Goal: Information Seeking & Learning: Learn about a topic

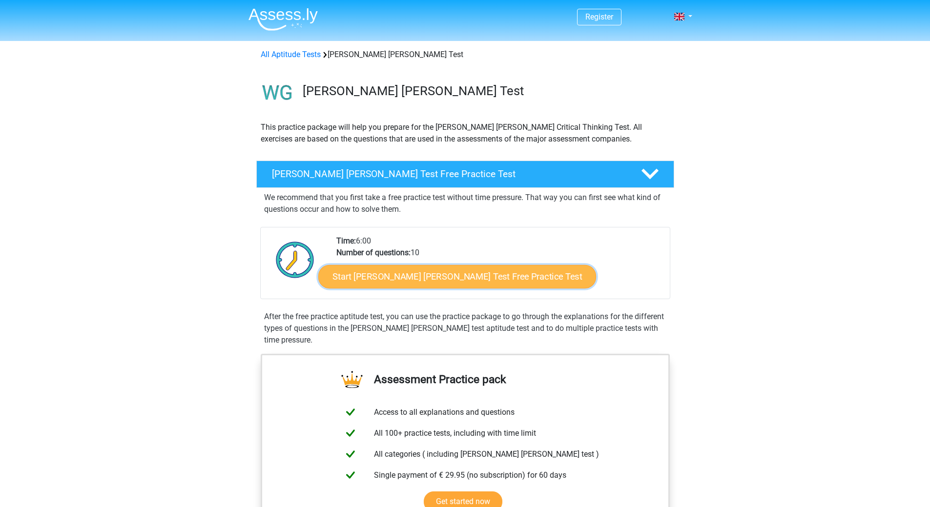
click at [390, 279] on link "Start Watson Glaser Test Free Practice Test" at bounding box center [457, 276] width 278 height 23
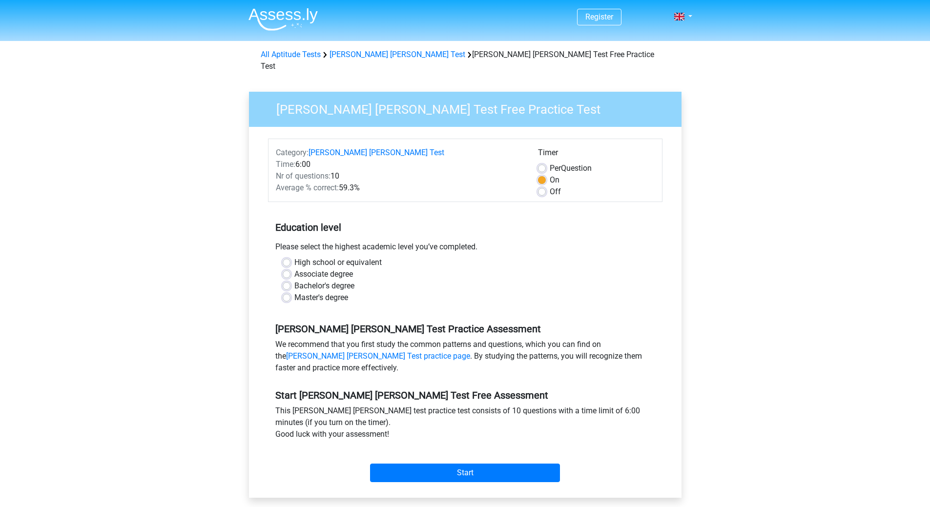
click at [331, 280] on label "Bachelor's degree" at bounding box center [324, 286] width 60 height 12
click at [290, 280] on input "Bachelor's degree" at bounding box center [287, 285] width 8 height 10
radio input "true"
click at [467, 467] on input "Start" at bounding box center [465, 473] width 190 height 19
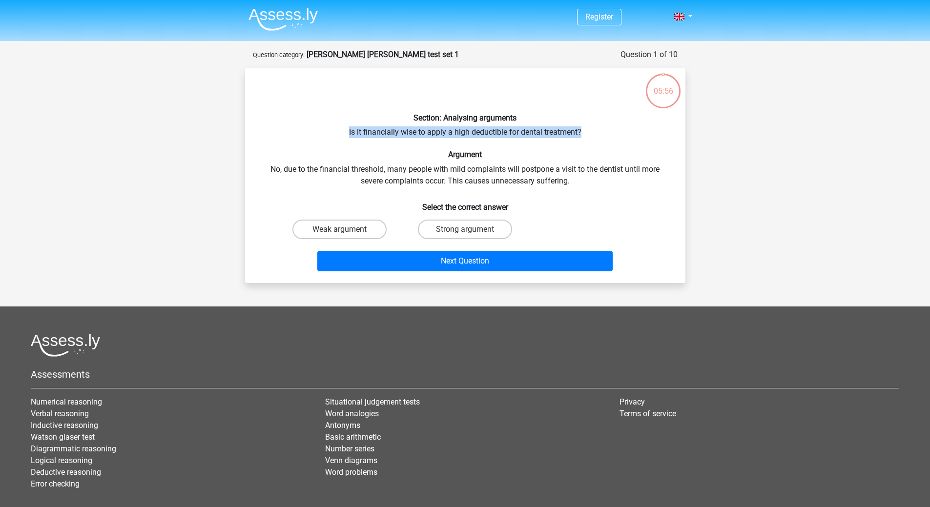
drag, startPoint x: 344, startPoint y: 131, endPoint x: 586, endPoint y: 135, distance: 242.6
click at [586, 135] on div "Section: Analysing arguments Is it financially wise to apply a high deductible …" at bounding box center [465, 175] width 432 height 199
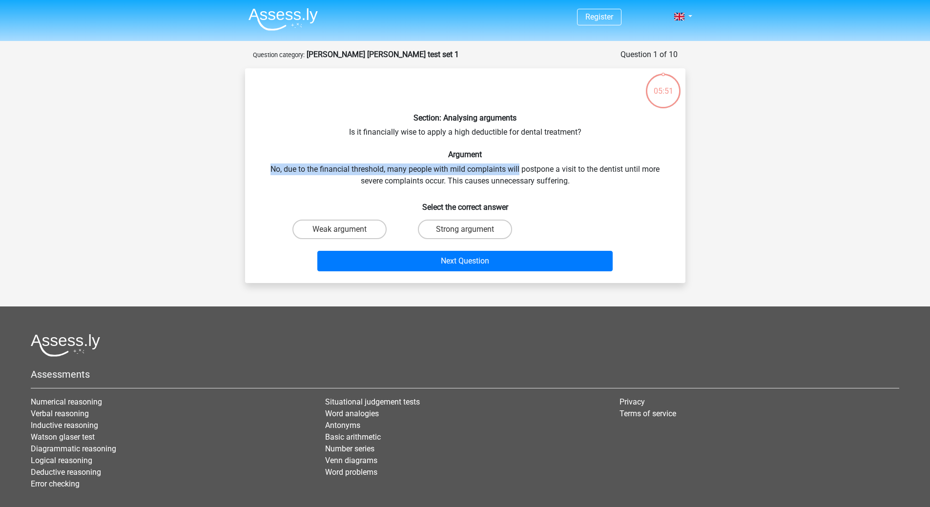
drag, startPoint x: 266, startPoint y: 169, endPoint x: 519, endPoint y: 169, distance: 253.8
click at [519, 169] on div "Section: Analysing arguments Is it financially wise to apply a high deductible …" at bounding box center [465, 175] width 432 height 199
click at [465, 219] on div "Strong argument" at bounding box center [464, 229] width 125 height 27
click at [356, 235] on label "Weak argument" at bounding box center [339, 230] width 94 height 20
click at [346, 235] on input "Weak argument" at bounding box center [342, 232] width 6 height 6
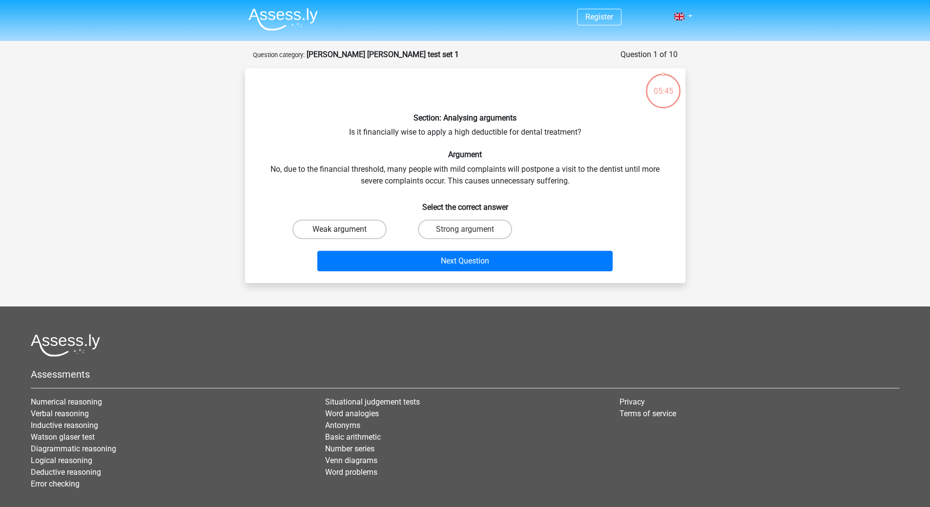
radio input "true"
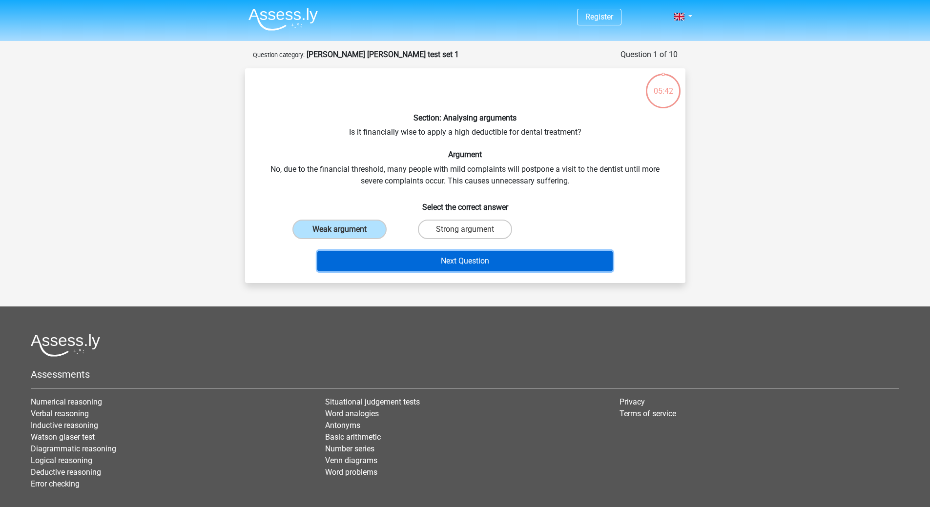
click at [454, 259] on button "Next Question" at bounding box center [464, 261] width 295 height 20
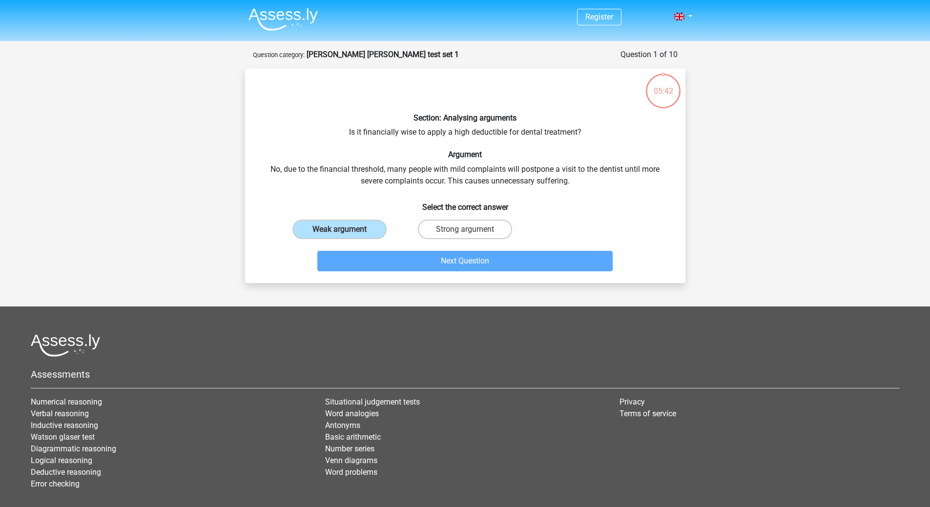
scroll to position [49, 0]
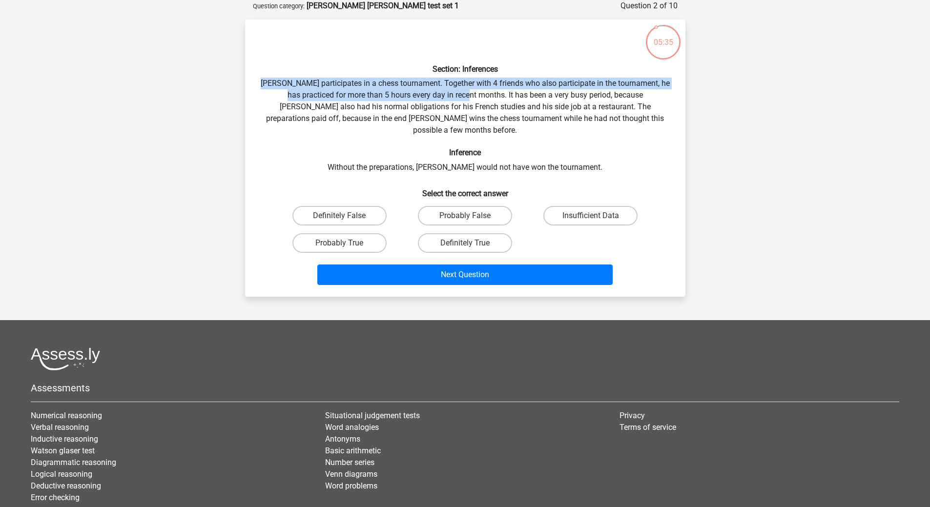
drag, startPoint x: 269, startPoint y: 81, endPoint x: 468, endPoint y: 92, distance: 199.5
click at [468, 92] on div "Section: Inferences Pablo participates in a chess tournament. Together with 4 f…" at bounding box center [465, 158] width 432 height 262
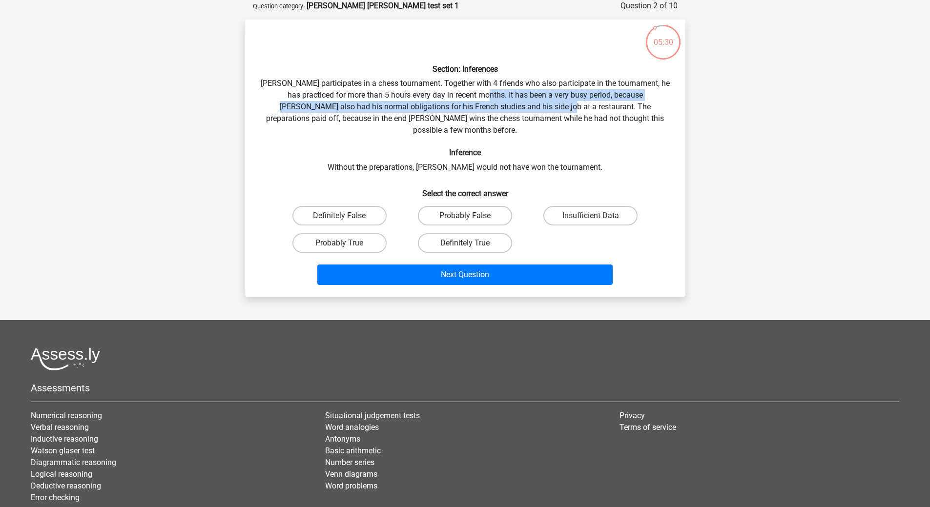
drag, startPoint x: 478, startPoint y: 91, endPoint x: 533, endPoint y: 106, distance: 56.8
click at [521, 107] on div "Section: Inferences Pablo participates in a chess tournament. Together with 4 f…" at bounding box center [465, 158] width 432 height 262
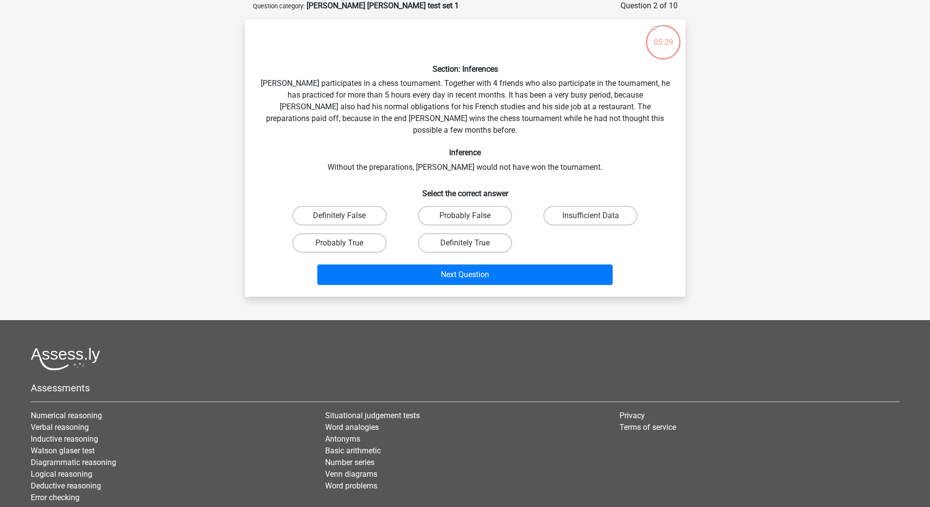
drag, startPoint x: 595, startPoint y: 112, endPoint x: 602, endPoint y: 112, distance: 6.8
click at [599, 112] on div "Section: Inferences Pablo participates in a chess tournament. Together with 4 f…" at bounding box center [465, 158] width 432 height 262
drag, startPoint x: 295, startPoint y: 120, endPoint x: 510, endPoint y: 121, distance: 214.7
click at [510, 121] on div "Section: Inferences Pablo participates in a chess tournament. Together with 4 f…" at bounding box center [465, 158] width 432 height 262
click at [439, 118] on div "Section: Inferences Pablo participates in a chess tournament. Together with 4 f…" at bounding box center [465, 158] width 432 height 262
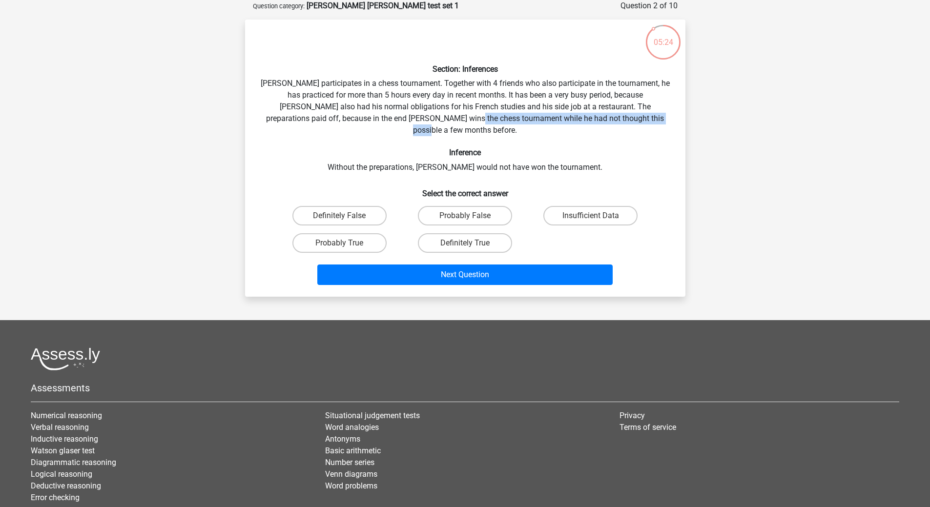
drag, startPoint x: 436, startPoint y: 118, endPoint x: 637, endPoint y: 121, distance: 201.1
click at [637, 121] on div "Section: Inferences Pablo participates in a chess tournament. Together with 4 f…" at bounding box center [465, 158] width 432 height 262
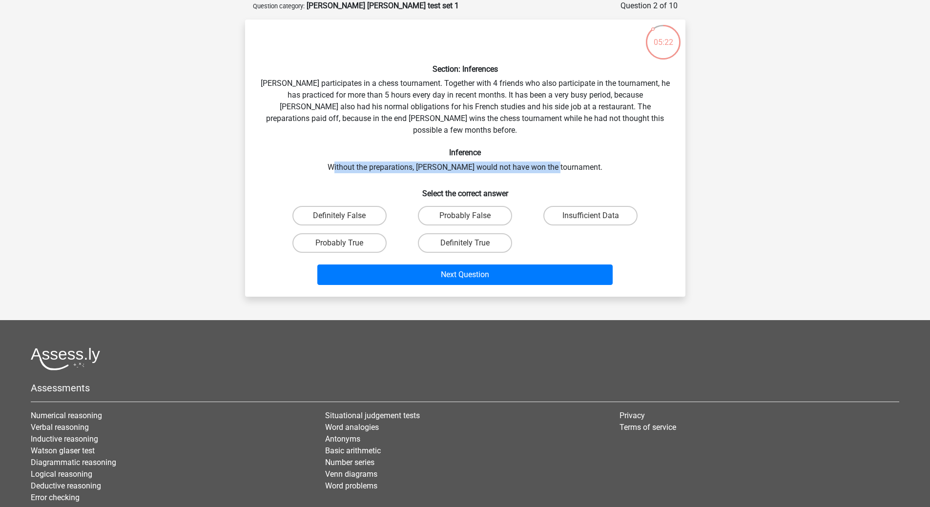
drag, startPoint x: 350, startPoint y: 151, endPoint x: 575, endPoint y: 154, distance: 225.5
click at [575, 154] on div "Section: Inferences Pablo participates in a chess tournament. Together with 4 f…" at bounding box center [465, 158] width 432 height 262
click at [540, 164] on div "Section: Inferences Pablo participates in a chess tournament. Together with 4 f…" at bounding box center [465, 158] width 432 height 262
click at [352, 233] on label "Probably True" at bounding box center [339, 243] width 94 height 20
click at [346, 243] on input "Probably True" at bounding box center [342, 246] width 6 height 6
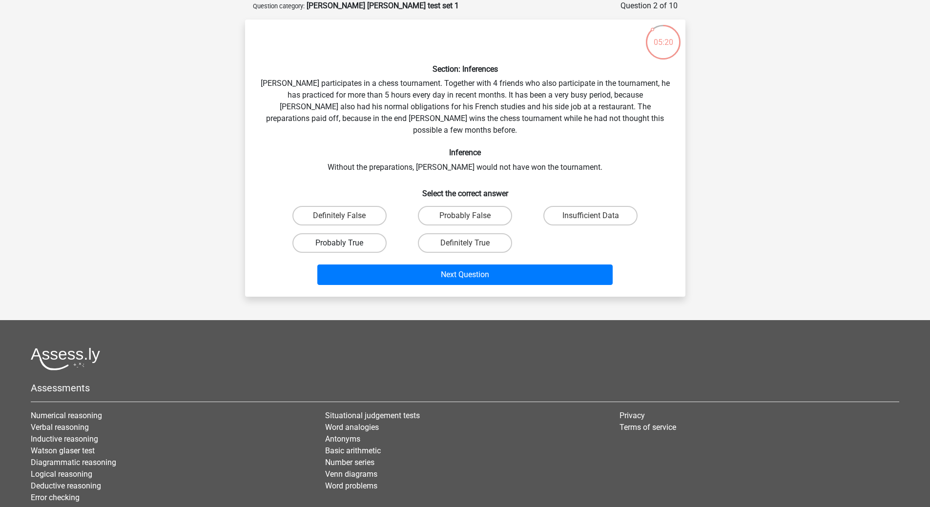
radio input "true"
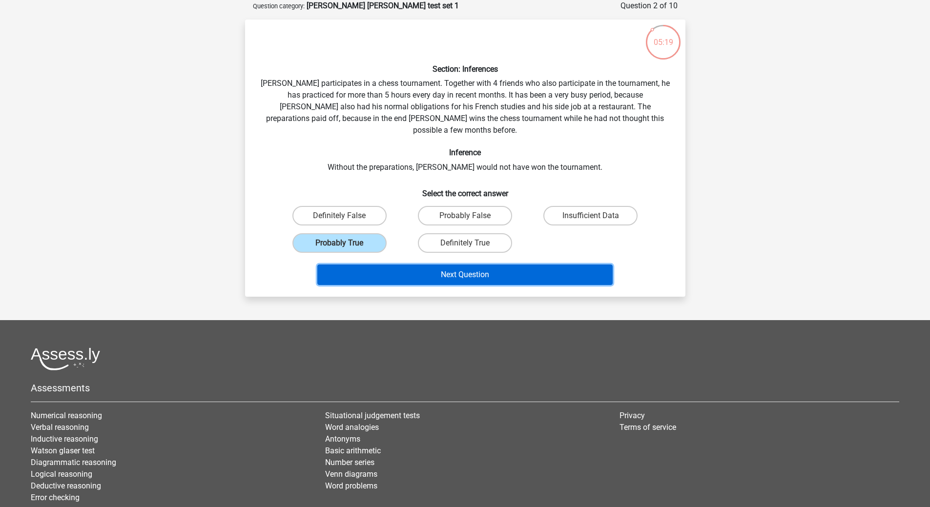
click at [436, 271] on button "Next Question" at bounding box center [464, 275] width 295 height 20
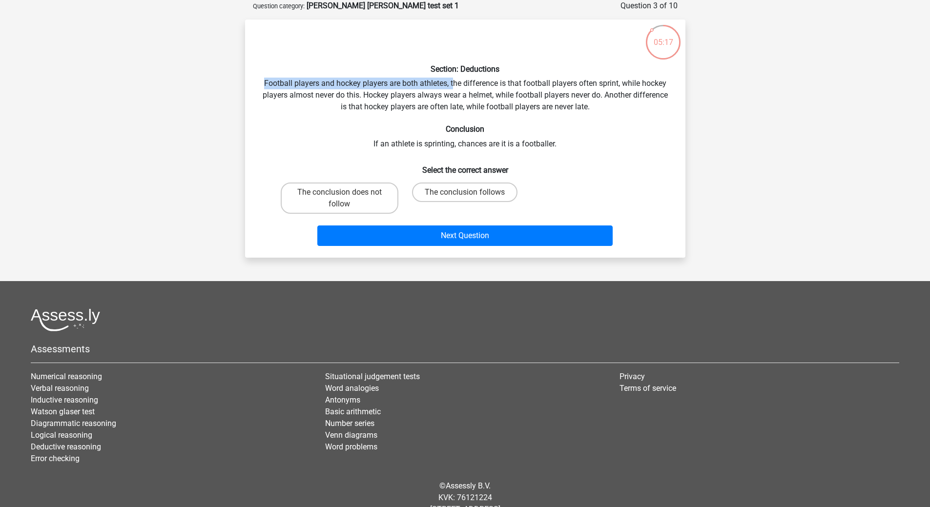
drag, startPoint x: 254, startPoint y: 81, endPoint x: 453, endPoint y: 86, distance: 199.7
click at [453, 86] on div "Section: Deductions Football players and hockey players are both athletes, the …" at bounding box center [465, 138] width 432 height 223
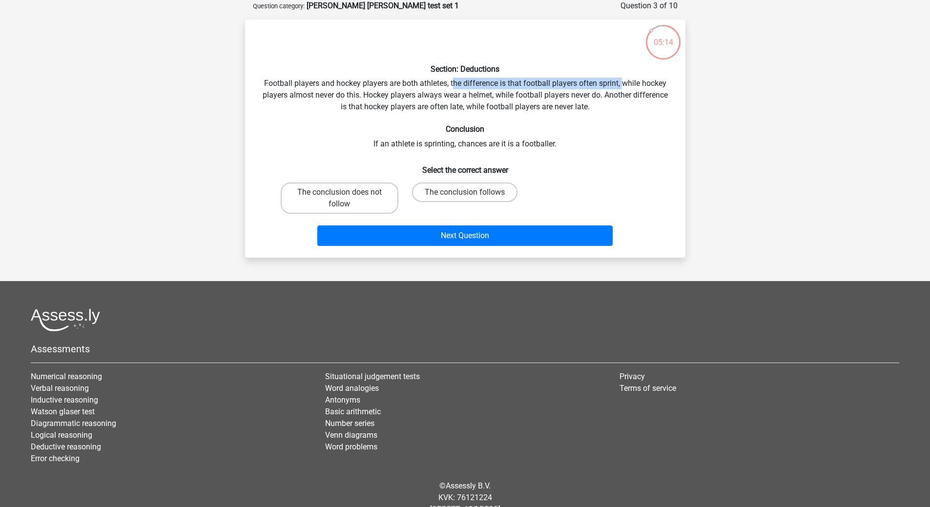
drag, startPoint x: 451, startPoint y: 83, endPoint x: 621, endPoint y: 85, distance: 169.9
click at [621, 85] on div "Section: Deductions Football players and hockey players are both athletes, the …" at bounding box center [465, 138] width 432 height 223
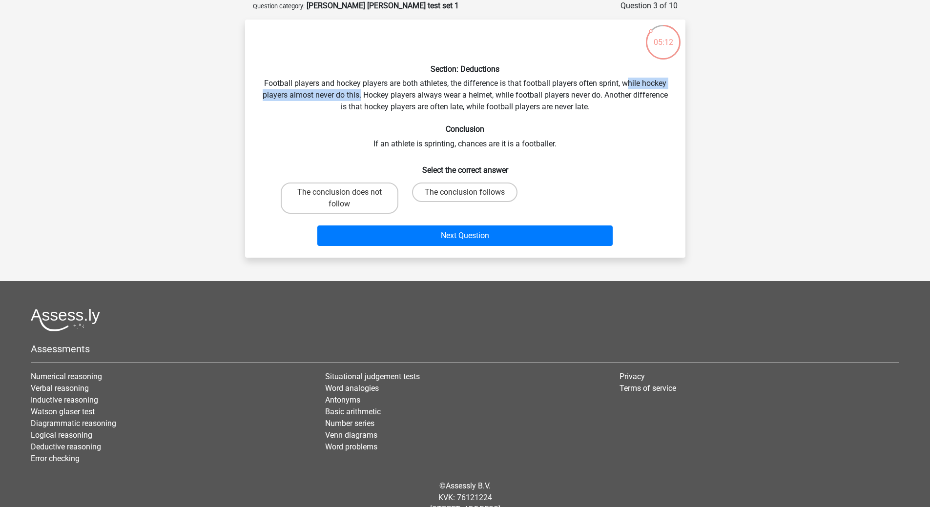
drag, startPoint x: 626, startPoint y: 82, endPoint x: 361, endPoint y: 93, distance: 265.8
click at [361, 93] on div "Section: Deductions Football players and hockey players are both athletes, the …" at bounding box center [465, 138] width 432 height 223
drag, startPoint x: 363, startPoint y: 93, endPoint x: 490, endPoint y: 97, distance: 127.9
click at [490, 97] on div "Section: Deductions Football players and hockey players are both athletes, the …" at bounding box center [465, 138] width 432 height 223
drag, startPoint x: 371, startPoint y: 147, endPoint x: 567, endPoint y: 142, distance: 196.3
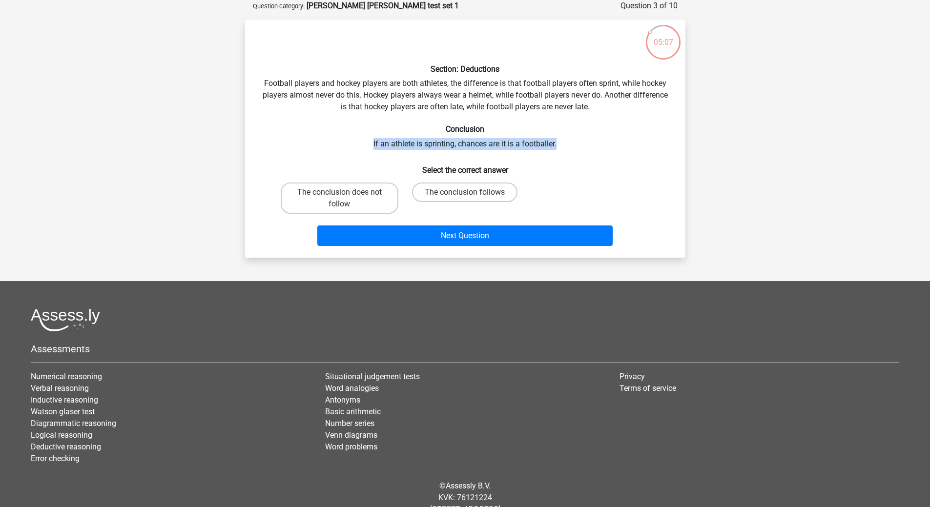
click at [567, 146] on div "Section: Deductions Football players and hockey players are both athletes, the …" at bounding box center [465, 138] width 432 height 223
click at [484, 116] on div "Section: Deductions Football players and hockey players are both athletes, the …" at bounding box center [465, 138] width 432 height 223
click at [448, 193] on label "The conclusion follows" at bounding box center [464, 193] width 105 height 20
click at [465, 193] on input "The conclusion follows" at bounding box center [468, 195] width 6 height 6
radio input "true"
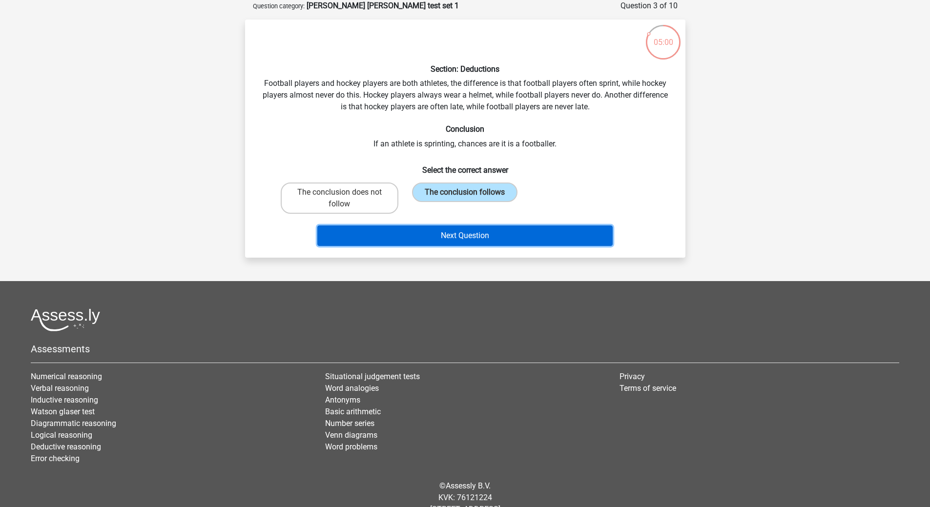
click at [453, 234] on button "Next Question" at bounding box center [464, 235] width 295 height 20
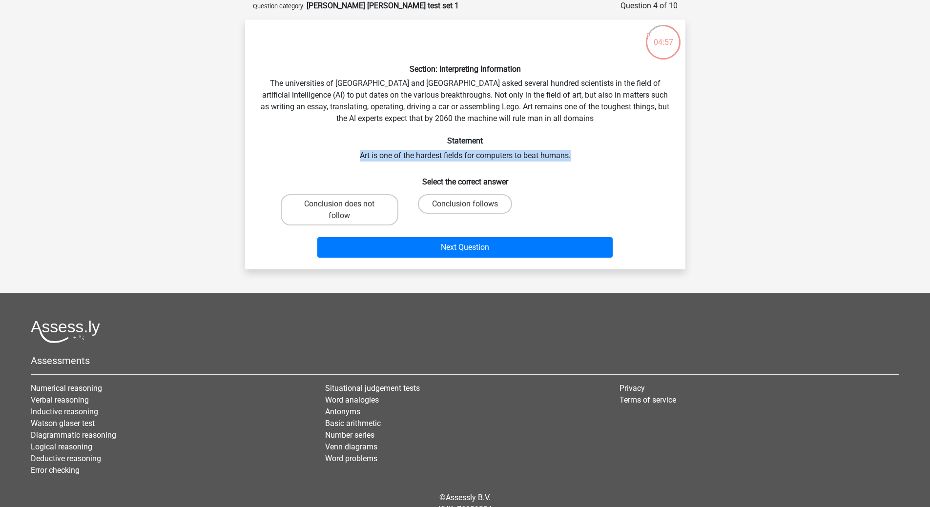
drag, startPoint x: 358, startPoint y: 159, endPoint x: 576, endPoint y: 160, distance: 218.2
click at [576, 160] on div "Section: Interpreting Information The universities of Oxford and Yale asked sev…" at bounding box center [465, 144] width 432 height 234
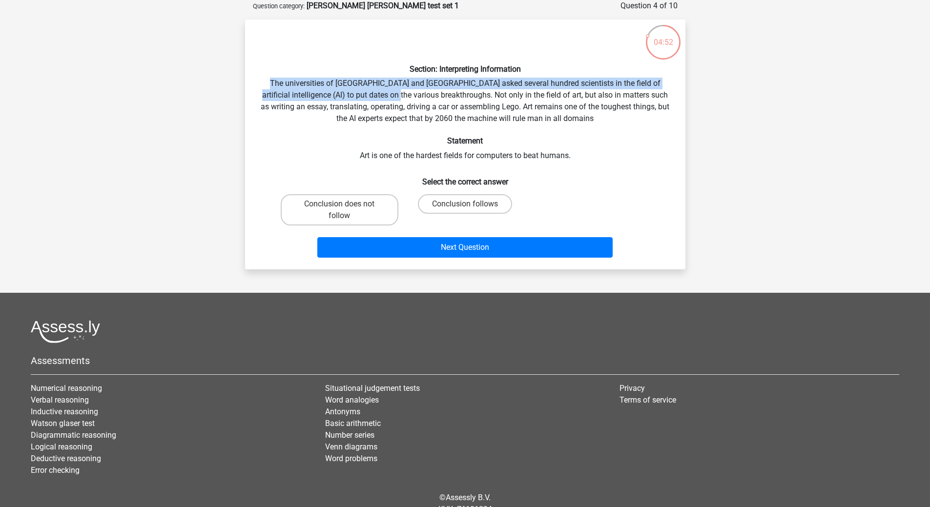
drag, startPoint x: 271, startPoint y: 80, endPoint x: 409, endPoint y: 94, distance: 138.4
click at [400, 94] on div "Section: Interpreting Information The universities of Oxford and Yale asked sev…" at bounding box center [465, 144] width 432 height 234
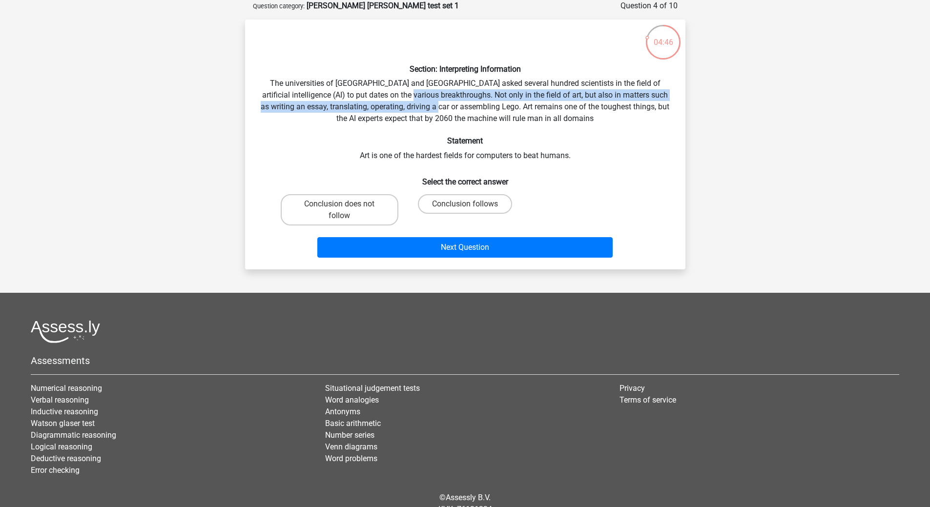
drag, startPoint x: 411, startPoint y: 94, endPoint x: 462, endPoint y: 108, distance: 52.1
click at [462, 108] on div "Section: Interpreting Information The universities of Oxford and Yale asked sev…" at bounding box center [465, 144] width 432 height 234
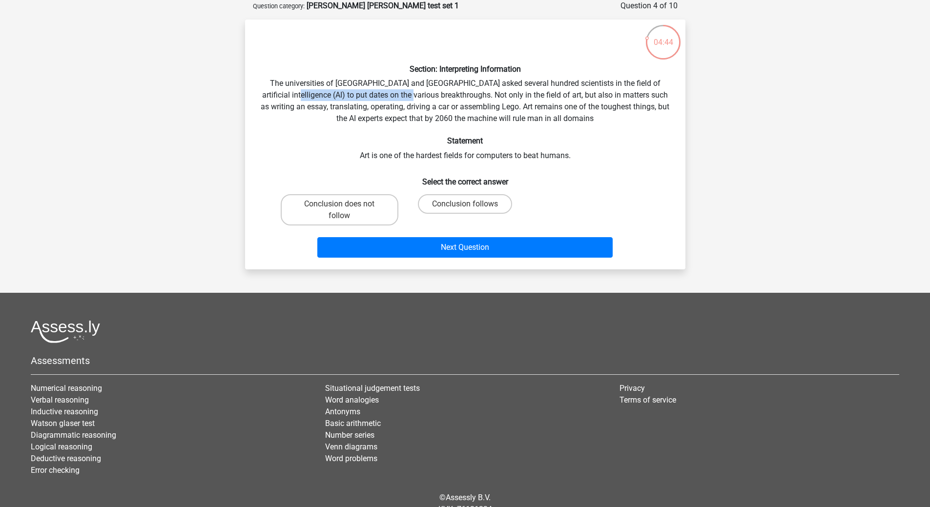
drag, startPoint x: 287, startPoint y: 95, endPoint x: 411, endPoint y: 99, distance: 124.0
click at [410, 100] on div "Section: Interpreting Information The universities of Oxford and Yale asked sev…" at bounding box center [465, 144] width 432 height 234
drag, startPoint x: 496, startPoint y: 86, endPoint x: 313, endPoint y: 93, distance: 182.7
click at [313, 93] on div "Section: Interpreting Information The universities of Oxford and Yale asked sev…" at bounding box center [465, 144] width 432 height 234
click at [340, 205] on input "Conclusion does not follow" at bounding box center [342, 207] width 6 height 6
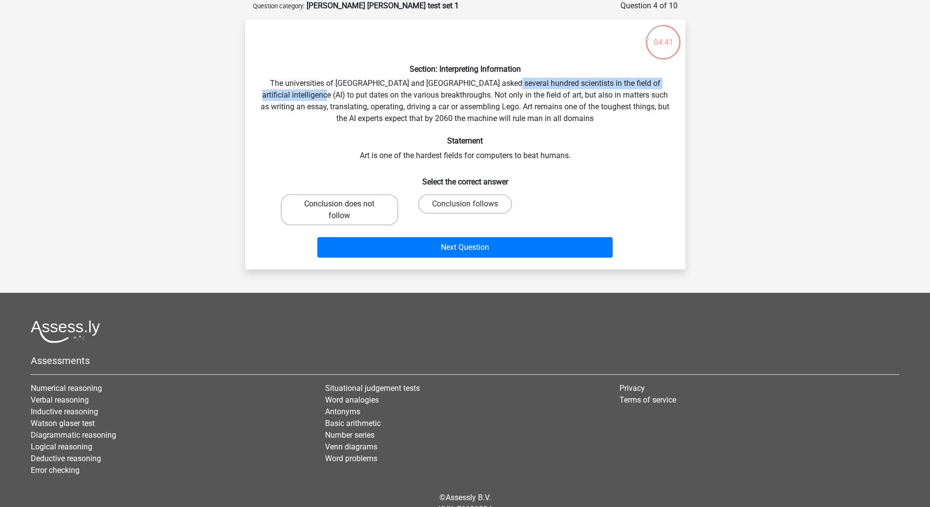
radio input "true"
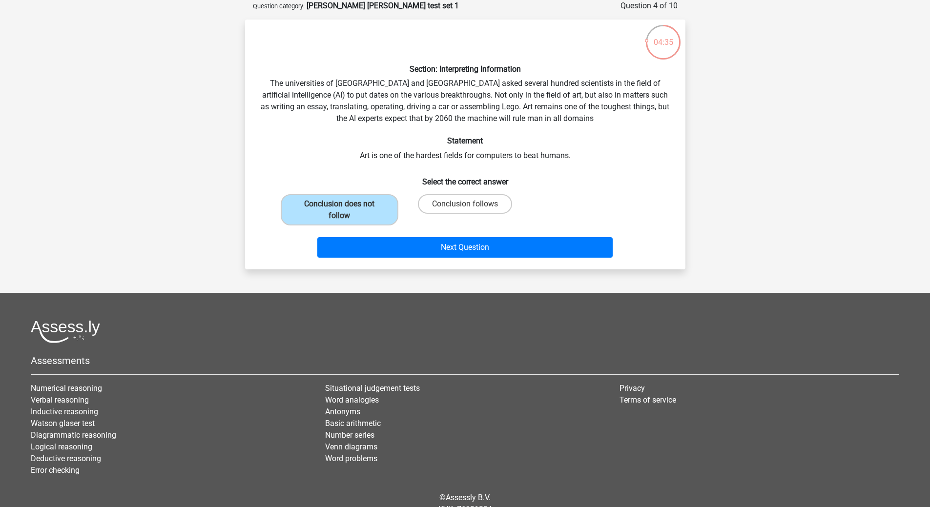
click at [434, 192] on div "Conclusion follows" at bounding box center [464, 209] width 125 height 39
click at [435, 204] on label "Conclusion follows" at bounding box center [465, 204] width 94 height 20
click at [465, 204] on input "Conclusion follows" at bounding box center [468, 207] width 6 height 6
radio input "true"
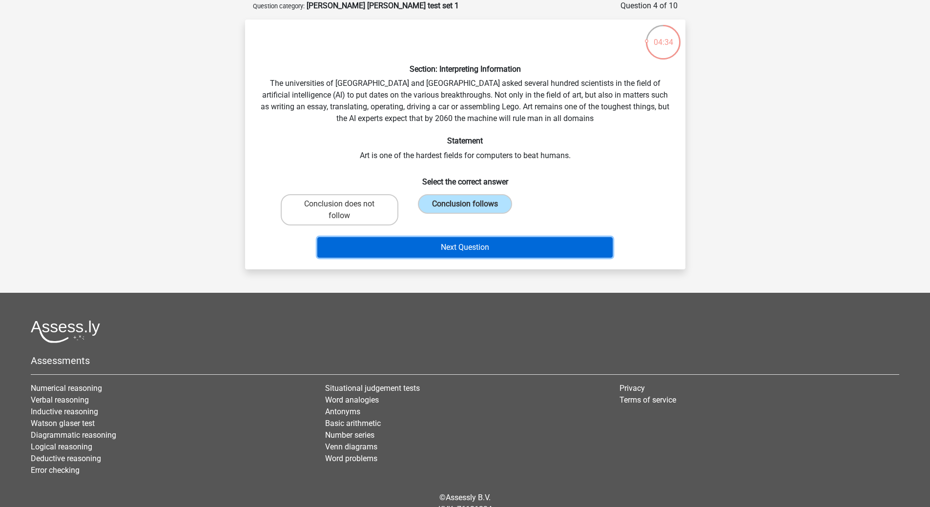
click at [456, 250] on button "Next Question" at bounding box center [464, 247] width 295 height 20
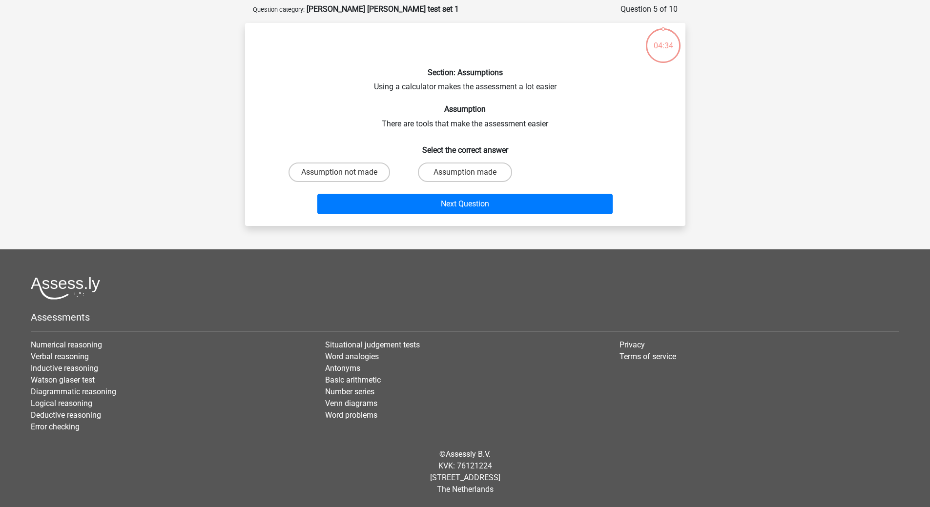
scroll to position [45, 0]
drag, startPoint x: 369, startPoint y: 87, endPoint x: 569, endPoint y: 98, distance: 199.9
click at [569, 98] on div "Section: Assumptions Using a calculator makes the assessment a lot easier Assum…" at bounding box center [465, 124] width 432 height 187
drag, startPoint x: 379, startPoint y: 129, endPoint x: 564, endPoint y: 127, distance: 184.5
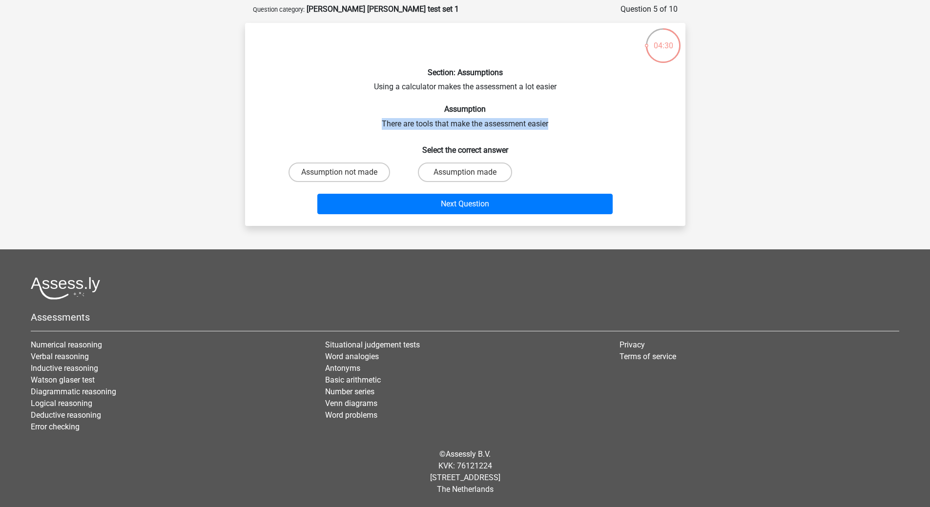
click at [564, 127] on div "Section: Assumptions Using a calculator makes the assessment a lot easier Assum…" at bounding box center [465, 124] width 432 height 187
click at [448, 177] on label "Assumption made" at bounding box center [465, 173] width 94 height 20
click at [465, 177] on input "Assumption made" at bounding box center [468, 175] width 6 height 6
radio input "true"
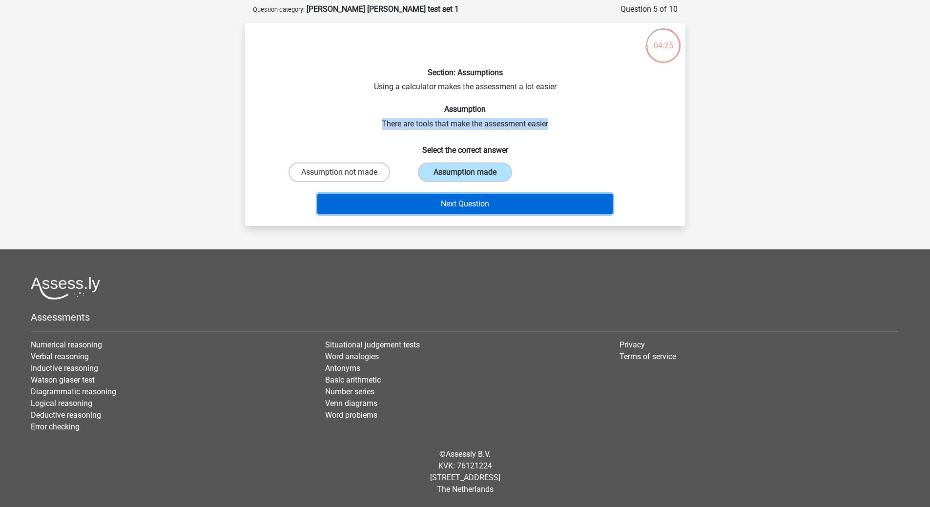
click at [488, 202] on button "Next Question" at bounding box center [464, 204] width 295 height 20
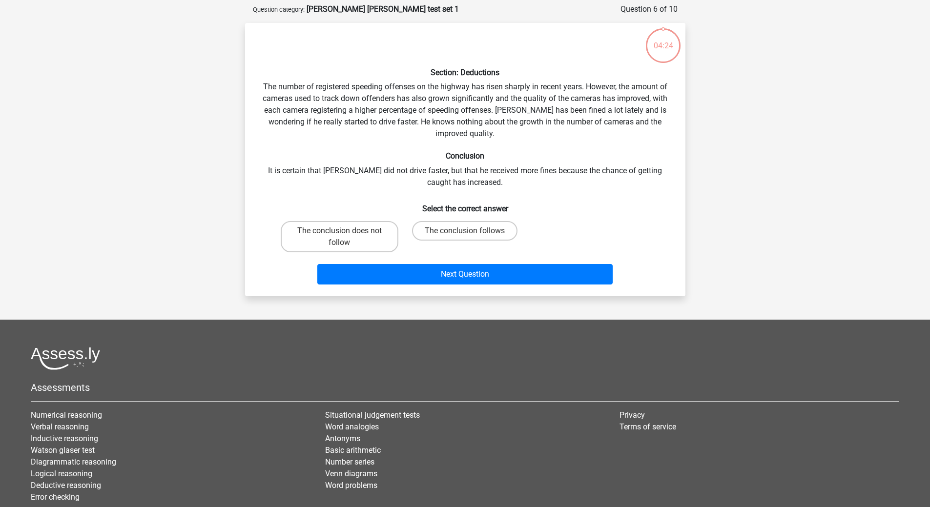
scroll to position [49, 0]
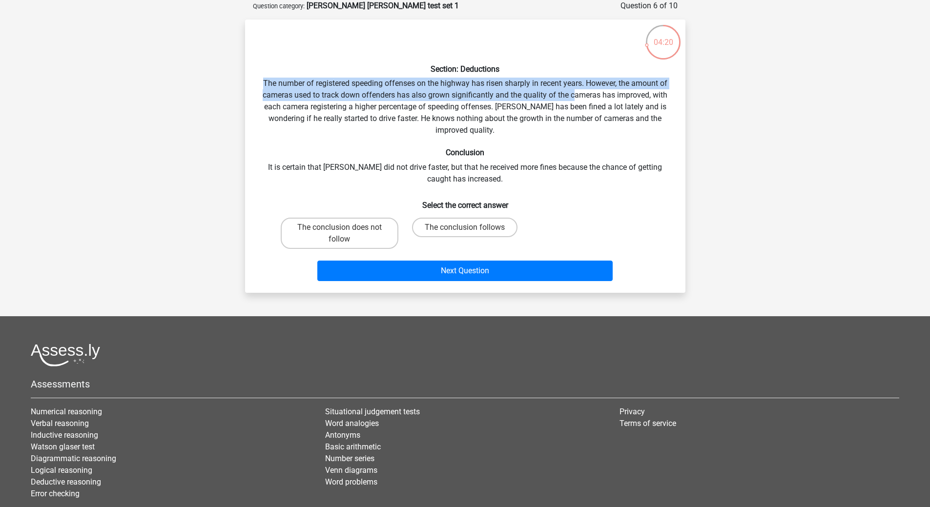
drag, startPoint x: 258, startPoint y: 86, endPoint x: 576, endPoint y: 92, distance: 318.8
click at [575, 92] on div "Section: Deductions The number of registered speeding offenses on the highway h…" at bounding box center [465, 156] width 432 height 258
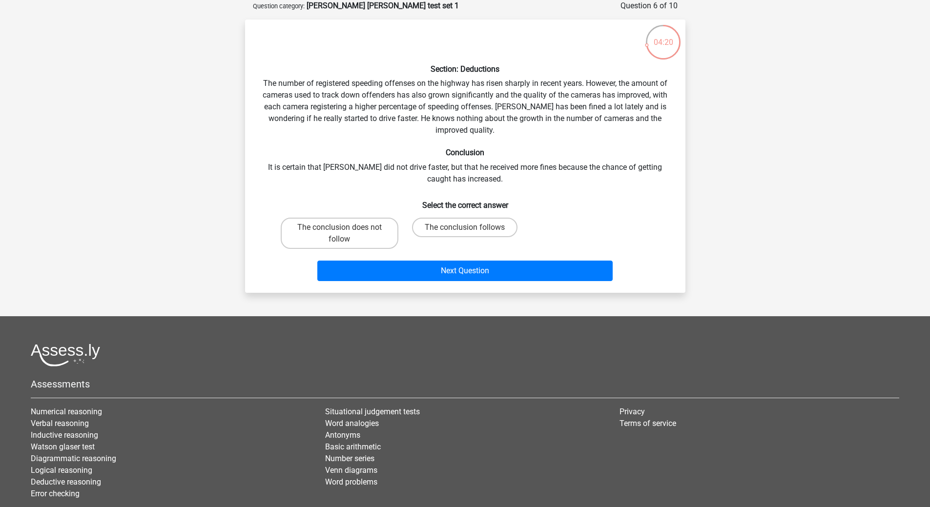
click at [301, 177] on div "Section: Deductions The number of registered speeding offenses on the highway h…" at bounding box center [465, 156] width 432 height 258
drag, startPoint x: 257, startPoint y: 166, endPoint x: 405, endPoint y: 170, distance: 147.4
click at [405, 170] on div "Section: Deductions The number of registered speeding offenses on the highway h…" at bounding box center [465, 156] width 432 height 258
drag, startPoint x: 410, startPoint y: 167, endPoint x: 593, endPoint y: 180, distance: 183.5
click at [593, 180] on div "Section: Deductions The number of registered speeding offenses on the highway h…" at bounding box center [465, 156] width 432 height 258
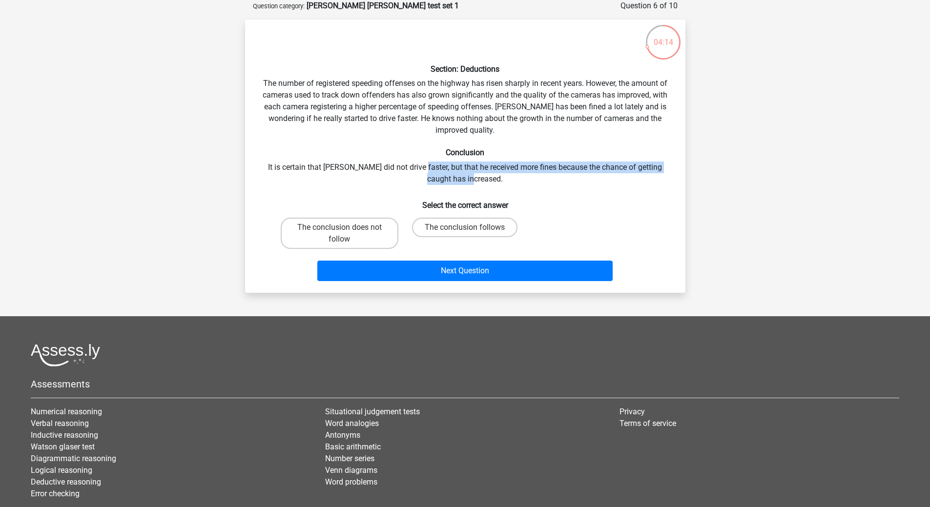
click at [593, 180] on div "Section: Deductions The number of registered speeding offenses on the highway h…" at bounding box center [465, 156] width 432 height 258
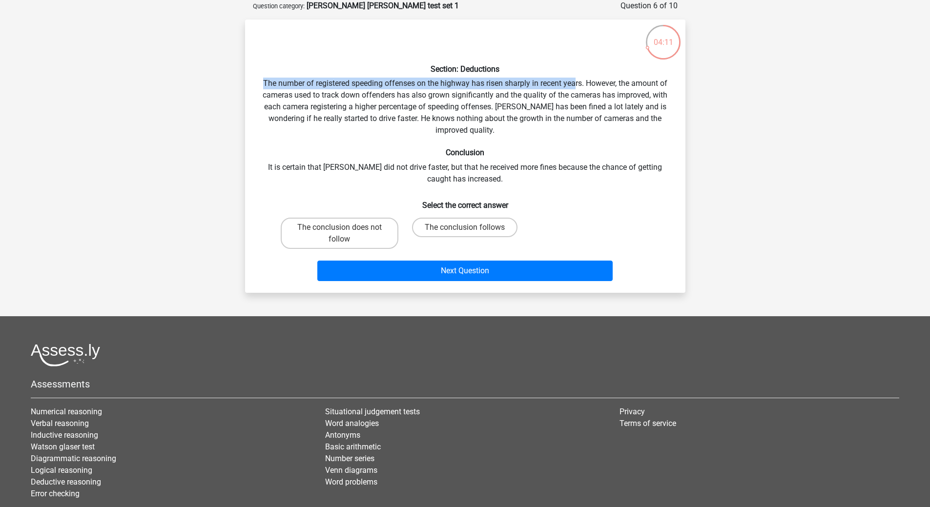
drag, startPoint x: 263, startPoint y: 83, endPoint x: 575, endPoint y: 85, distance: 312.8
click at [575, 85] on div "Section: Deductions The number of registered speeding offenses on the highway h…" at bounding box center [465, 156] width 432 height 258
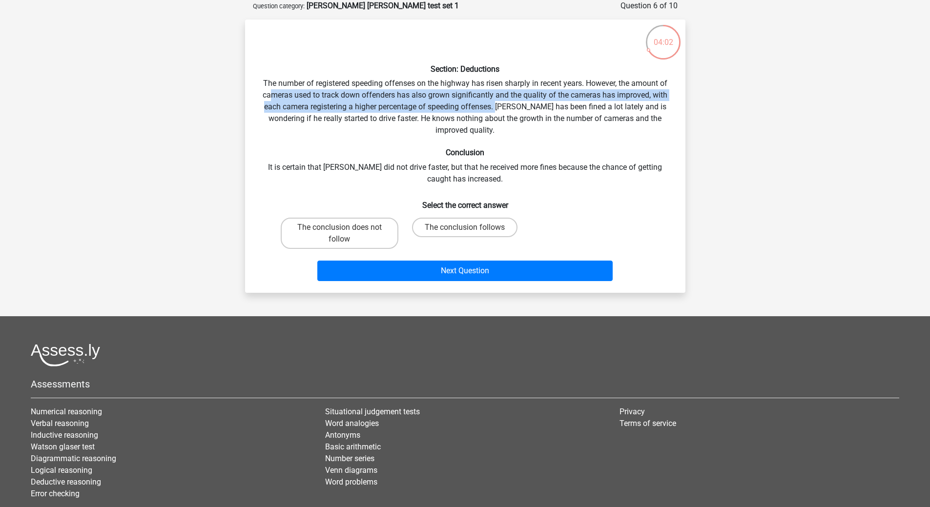
drag, startPoint x: 269, startPoint y: 97, endPoint x: 496, endPoint y: 107, distance: 227.2
click at [496, 107] on div "Section: Deductions The number of registered speeding offenses on the highway h…" at bounding box center [465, 156] width 432 height 258
click at [355, 231] on label "The conclusion does not follow" at bounding box center [340, 233] width 118 height 31
click at [346, 231] on input "The conclusion does not follow" at bounding box center [342, 230] width 6 height 6
radio input "true"
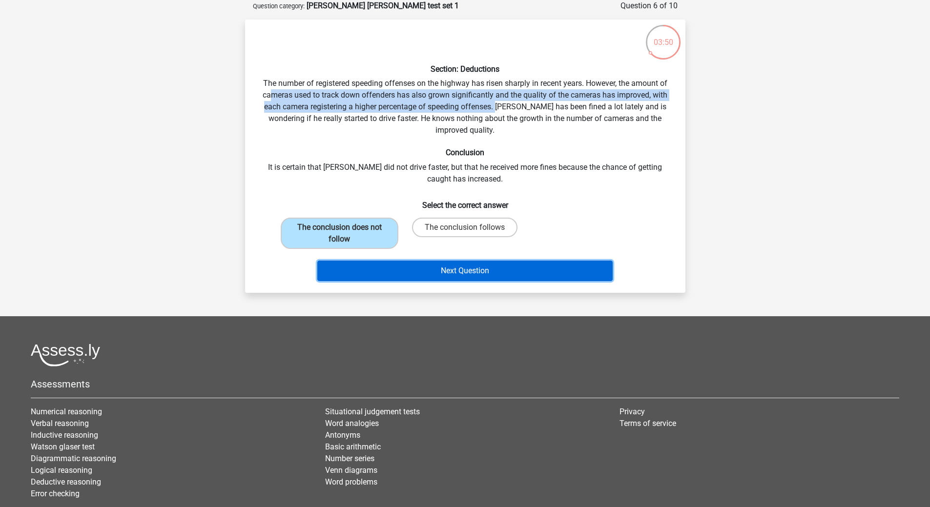
click at [413, 266] on button "Next Question" at bounding box center [464, 271] width 295 height 20
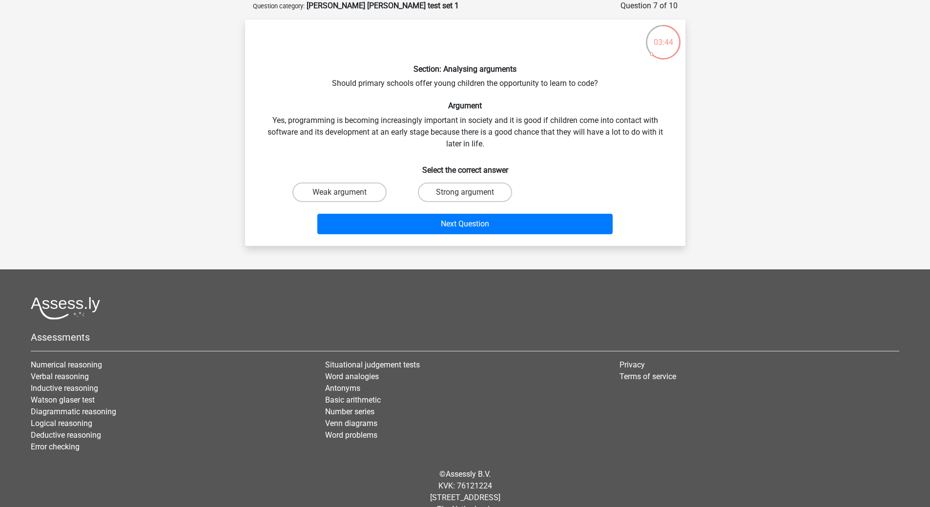
drag, startPoint x: 332, startPoint y: 82, endPoint x: 499, endPoint y: 76, distance: 167.0
click at [531, 66] on div "Section: Analysing arguments Should primary schools offer young children the op…" at bounding box center [465, 132] width 432 height 211
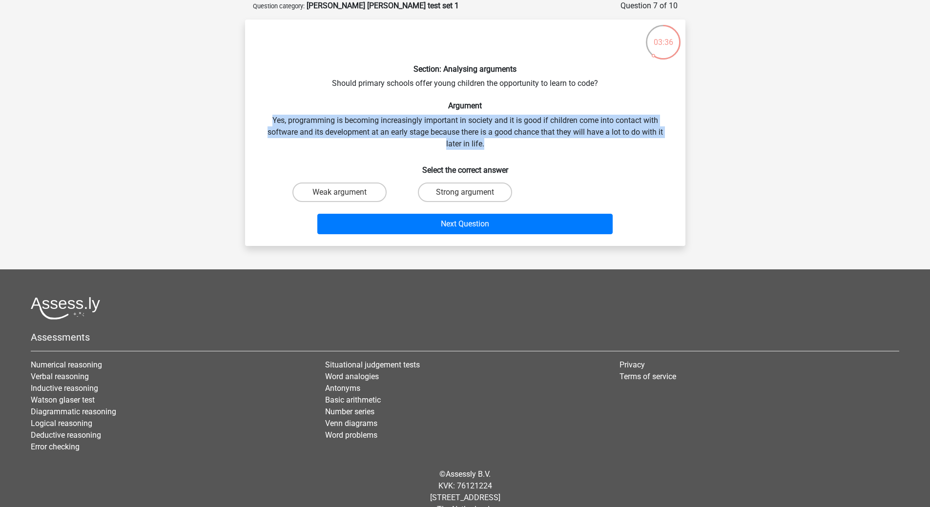
drag, startPoint x: 290, startPoint y: 120, endPoint x: 564, endPoint y: 141, distance: 274.1
click at [565, 141] on div "Section: Analysing arguments Should primary schools offer young children the op…" at bounding box center [465, 132] width 432 height 211
drag, startPoint x: 563, startPoint y: 140, endPoint x: 535, endPoint y: 150, distance: 30.1
click at [565, 141] on div "Section: Analysing arguments Should primary schools offer young children the op…" at bounding box center [465, 132] width 432 height 211
click at [466, 194] on input "Strong argument" at bounding box center [468, 195] width 6 height 6
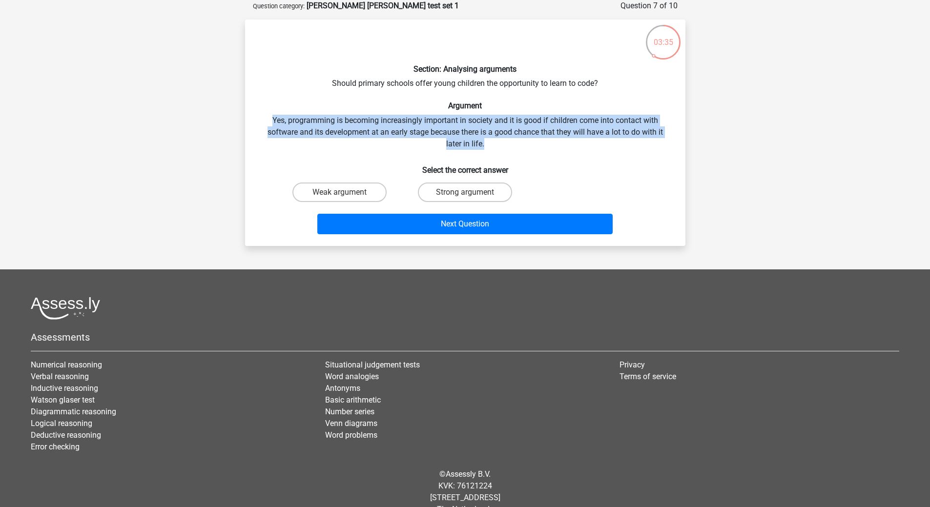
radio input "true"
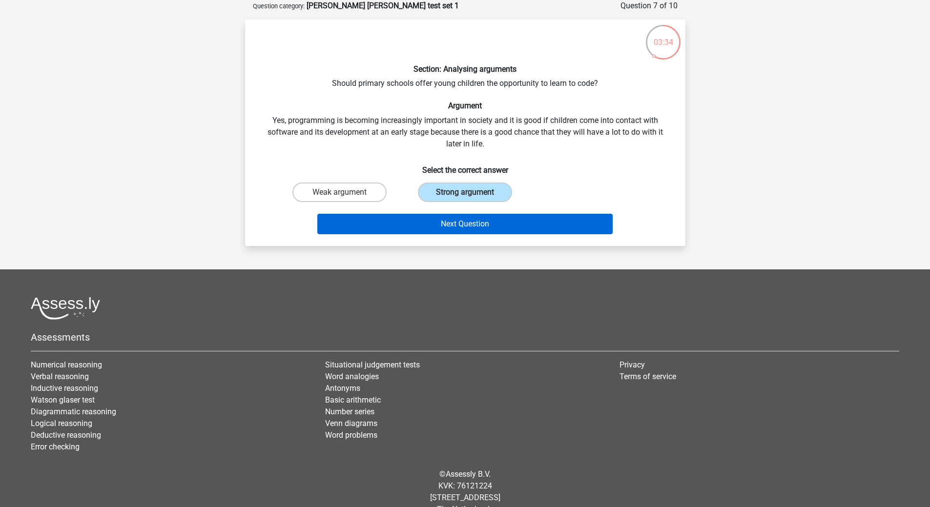
drag, startPoint x: 461, startPoint y: 211, endPoint x: 461, endPoint y: 223, distance: 12.2
click at [461, 215] on div "Next Question" at bounding box center [465, 222] width 409 height 32
click at [462, 222] on button "Next Question" at bounding box center [464, 224] width 295 height 20
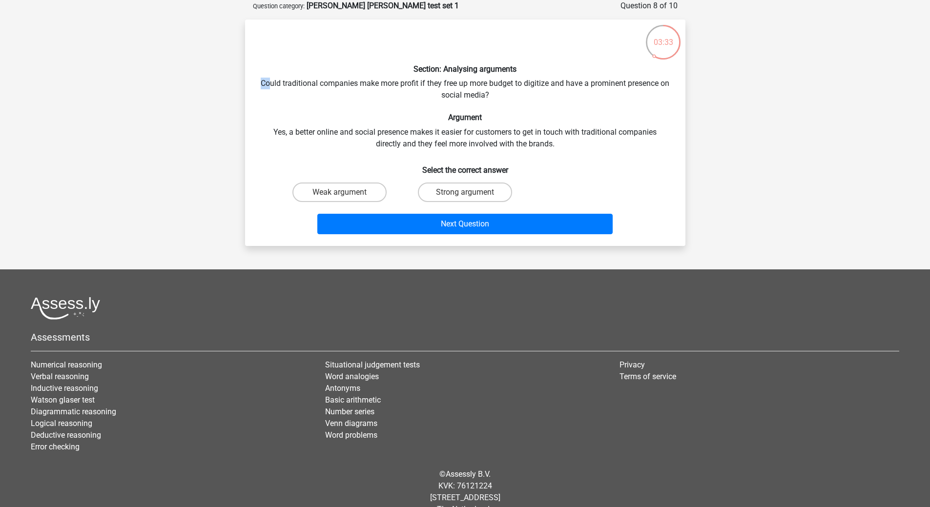
drag, startPoint x: 272, startPoint y: 80, endPoint x: 262, endPoint y: 81, distance: 10.3
click at [264, 81] on div "Section: Analysing arguments Could traditional companies make more profit if th…" at bounding box center [465, 132] width 432 height 211
click at [253, 81] on div "Section: Analysing arguments Could traditional companies make more profit if th…" at bounding box center [465, 132] width 432 height 211
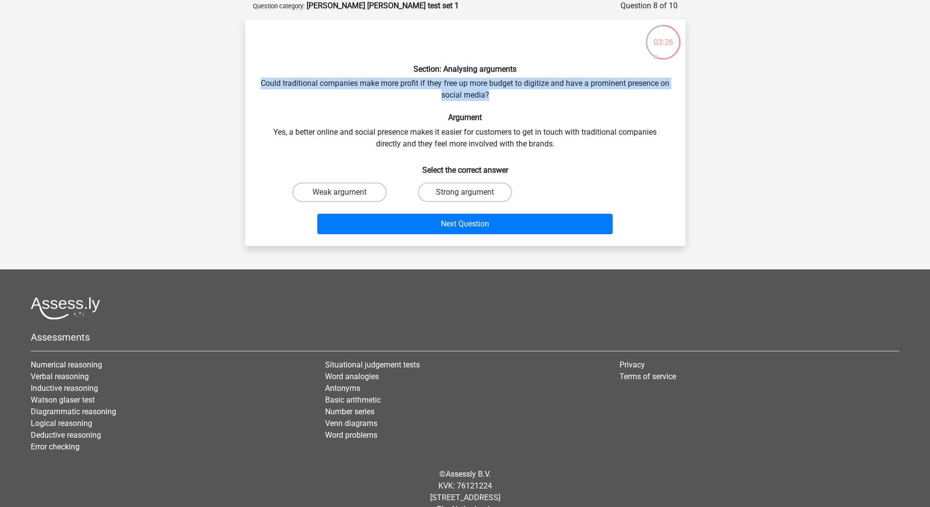
drag, startPoint x: 262, startPoint y: 81, endPoint x: 666, endPoint y: 92, distance: 404.8
click at [666, 92] on div "Section: Analysing arguments Could traditional companies make more profit if th…" at bounding box center [465, 132] width 432 height 211
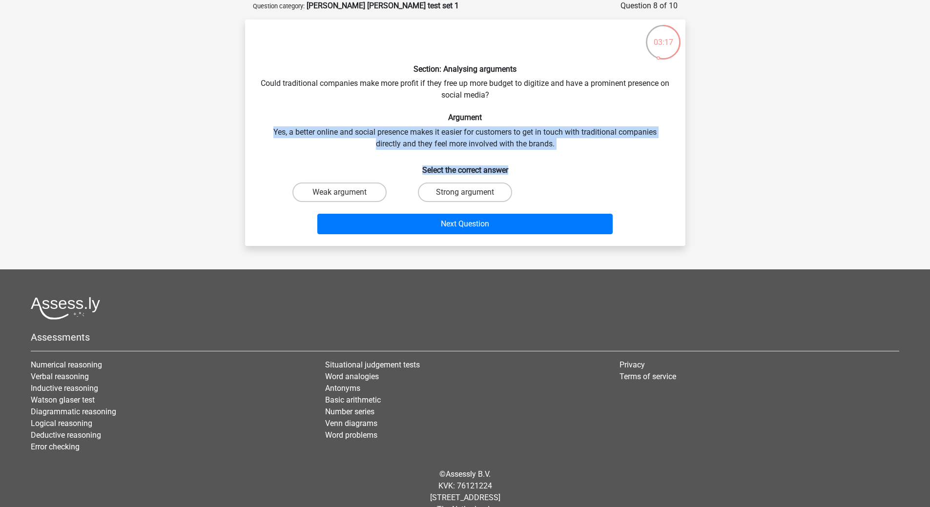
drag, startPoint x: 274, startPoint y: 128, endPoint x: 673, endPoint y: 148, distance: 399.8
click at [672, 154] on div "Section: Analysing arguments Could traditional companies make more profit if th…" at bounding box center [465, 132] width 432 height 211
click at [291, 145] on div "Section: Analysing arguments Could traditional companies make more profit if th…" at bounding box center [465, 132] width 432 height 211
click at [272, 131] on div "Section: Analysing arguments Could traditional companies make more profit if th…" at bounding box center [465, 132] width 432 height 211
drag, startPoint x: 271, startPoint y: 126, endPoint x: 626, endPoint y: 140, distance: 355.5
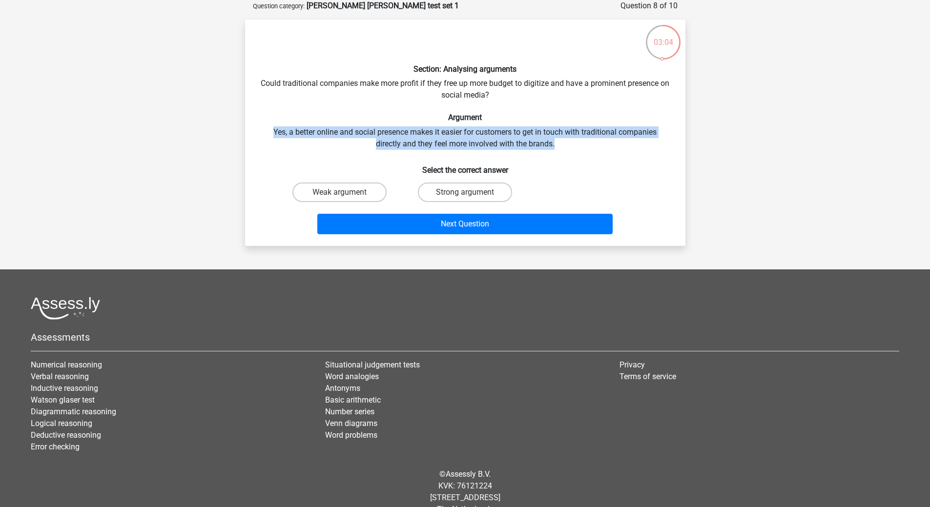
click at [626, 140] on div "Section: Analysing arguments Could traditional companies make more profit if th…" at bounding box center [465, 132] width 432 height 211
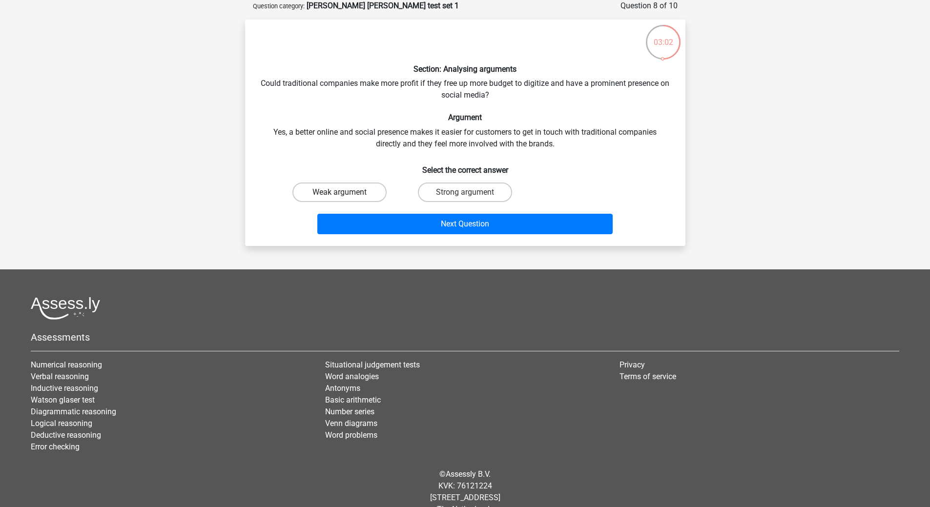
click at [348, 187] on label "Weak argument" at bounding box center [339, 193] width 94 height 20
click at [346, 192] on input "Weak argument" at bounding box center [342, 195] width 6 height 6
radio input "true"
click at [383, 211] on div "Next Question" at bounding box center [465, 222] width 409 height 32
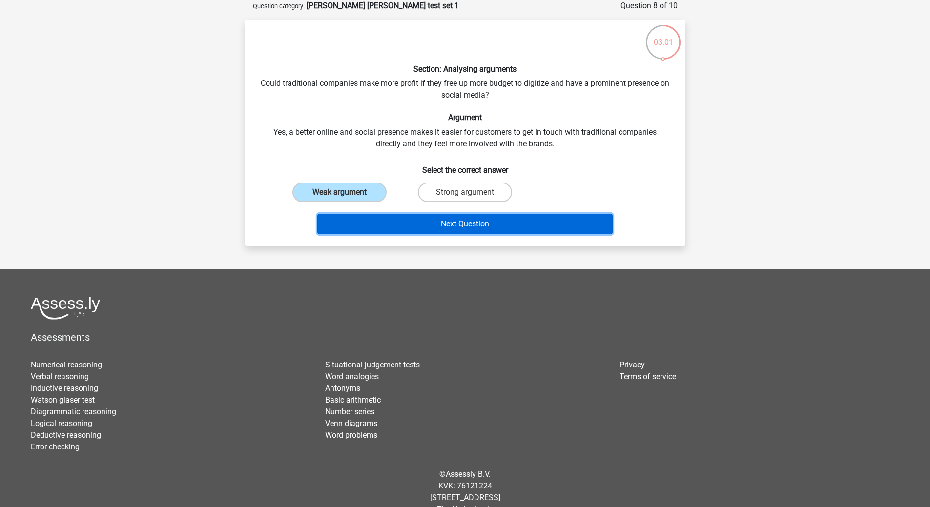
click at [387, 227] on button "Next Question" at bounding box center [464, 224] width 295 height 20
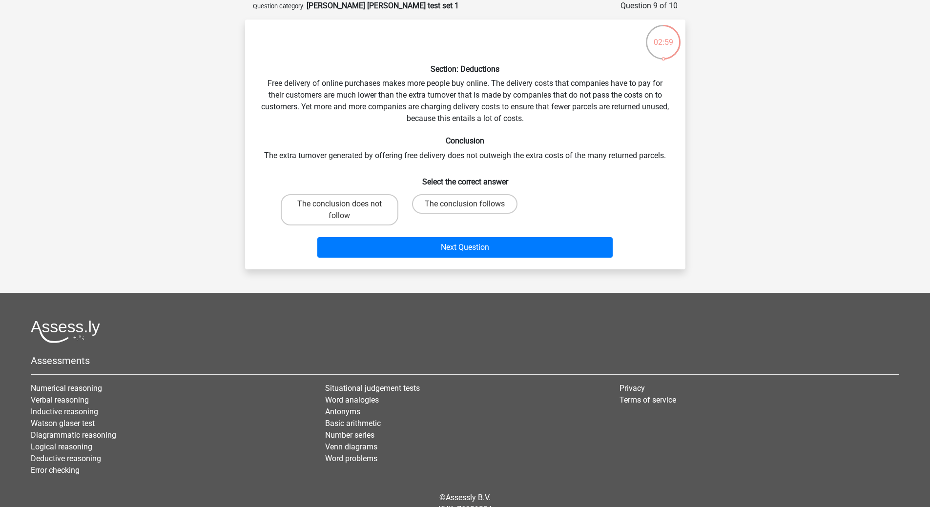
click at [258, 82] on div "Section: Deductions Free delivery of online purchases makes more people buy onl…" at bounding box center [465, 144] width 432 height 234
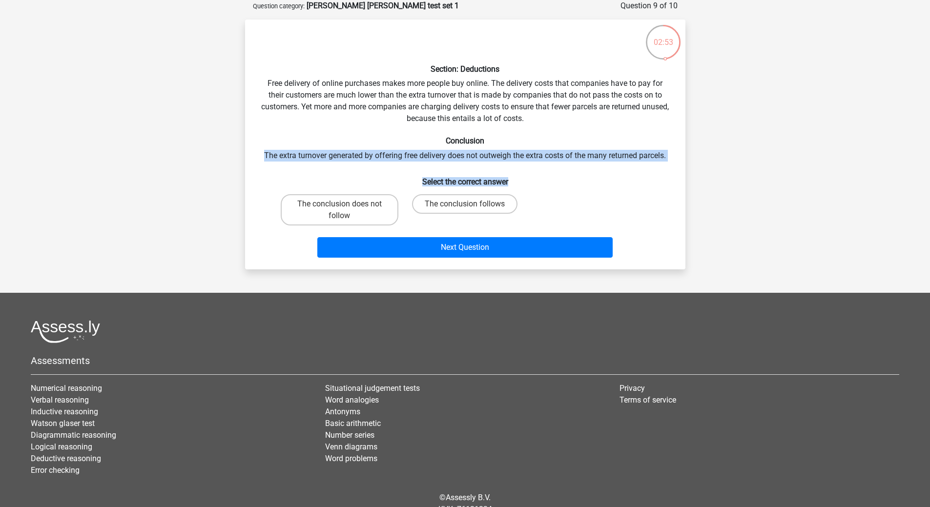
drag, startPoint x: 261, startPoint y: 152, endPoint x: 692, endPoint y: 163, distance: 431.1
click at [692, 163] on div "02:53 Question 9 of 10 Question category: watson glaser test set 1 Section: Ded…" at bounding box center [465, 134] width 456 height 269
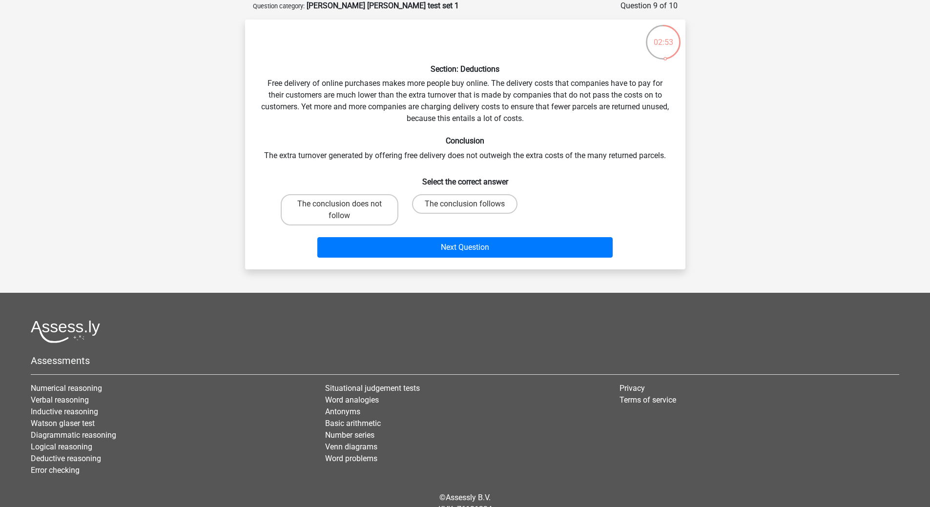
click at [232, 88] on div "Register Nederlands English" at bounding box center [465, 250] width 930 height 599
drag, startPoint x: 261, startPoint y: 81, endPoint x: 499, endPoint y: 87, distance: 238.3
click at [499, 87] on div "Section: Deductions Free delivery of online purchases makes more people buy onl…" at bounding box center [465, 144] width 432 height 234
click at [498, 84] on div "Section: Deductions Free delivery of online purchases makes more people buy onl…" at bounding box center [465, 144] width 432 height 234
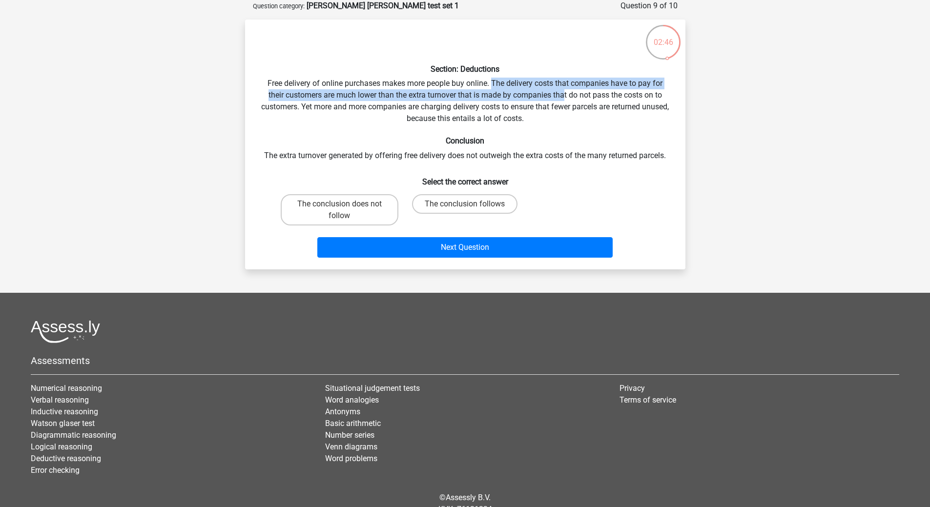
drag, startPoint x: 491, startPoint y: 83, endPoint x: 565, endPoint y: 100, distance: 75.0
click at [565, 100] on div "Section: Deductions Free delivery of online purchases makes more people buy onl…" at bounding box center [465, 144] width 432 height 234
click at [531, 87] on div "Section: Deductions Free delivery of online purchases makes more people buy onl…" at bounding box center [465, 144] width 432 height 234
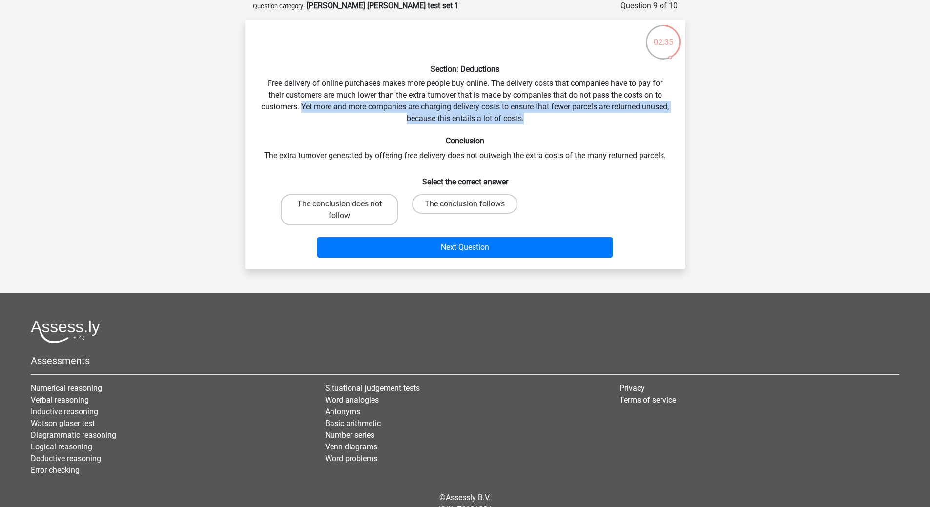
drag, startPoint x: 314, startPoint y: 110, endPoint x: 625, endPoint y: 123, distance: 311.1
click at [625, 123] on div "Section: Deductions Free delivery of online purchases makes more people buy onl…" at bounding box center [465, 144] width 432 height 234
click at [583, 102] on div "Section: Deductions Free delivery of online purchases makes more people buy onl…" at bounding box center [465, 144] width 432 height 234
click at [427, 105] on div "Section: Deductions Free delivery of online purchases makes more people buy onl…" at bounding box center [465, 144] width 432 height 234
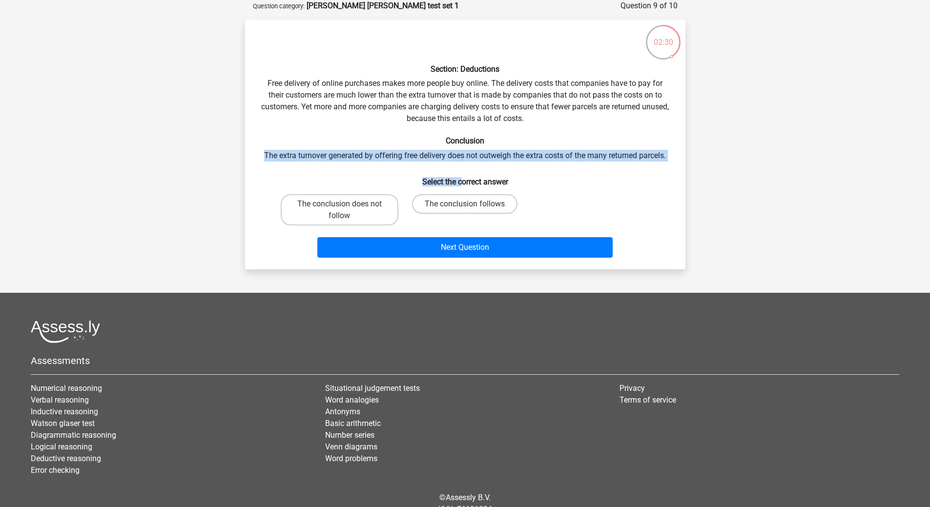
drag, startPoint x: 254, startPoint y: 157, endPoint x: 460, endPoint y: 164, distance: 206.6
click at [460, 164] on div "Section: Deductions Free delivery of online purchases makes more people buy onl…" at bounding box center [465, 144] width 432 height 234
drag, startPoint x: 393, startPoint y: 152, endPoint x: 569, endPoint y: 158, distance: 175.3
click at [569, 158] on div "Section: Deductions Free delivery of online purchases makes more people buy onl…" at bounding box center [465, 144] width 432 height 234
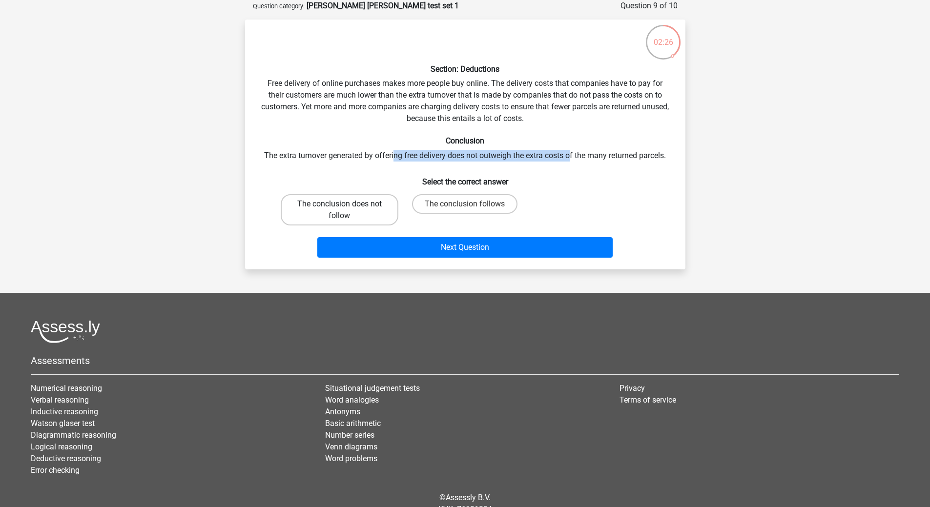
click at [330, 198] on label "The conclusion does not follow" at bounding box center [340, 209] width 118 height 31
click at [339, 204] on input "The conclusion does not follow" at bounding box center [342, 207] width 6 height 6
radio input "true"
click at [377, 207] on label "The conclusion does not follow" at bounding box center [340, 209] width 118 height 31
click at [346, 207] on input "The conclusion does not follow" at bounding box center [342, 207] width 6 height 6
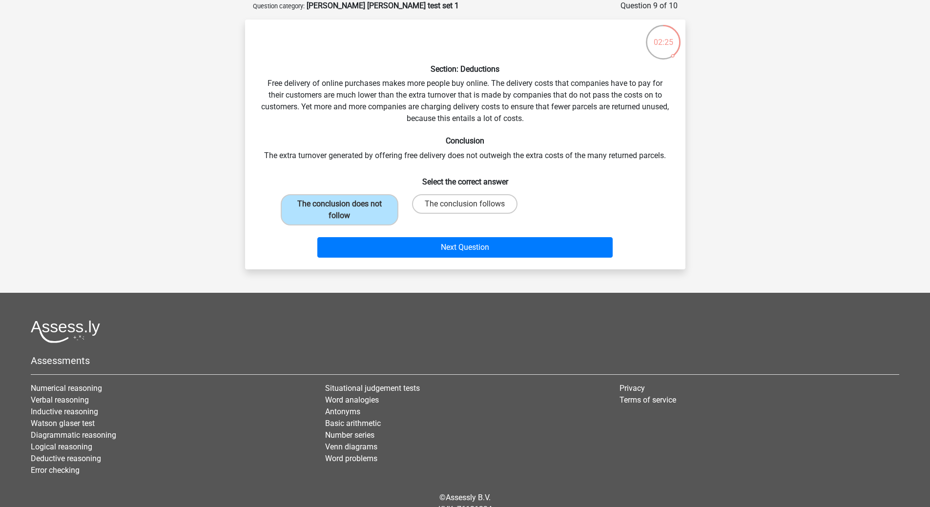
drag, startPoint x: 374, startPoint y: 175, endPoint x: 368, endPoint y: 174, distance: 6.4
click at [373, 176] on div "Section: Deductions Free delivery of online purchases makes more people buy onl…" at bounding box center [465, 144] width 432 height 234
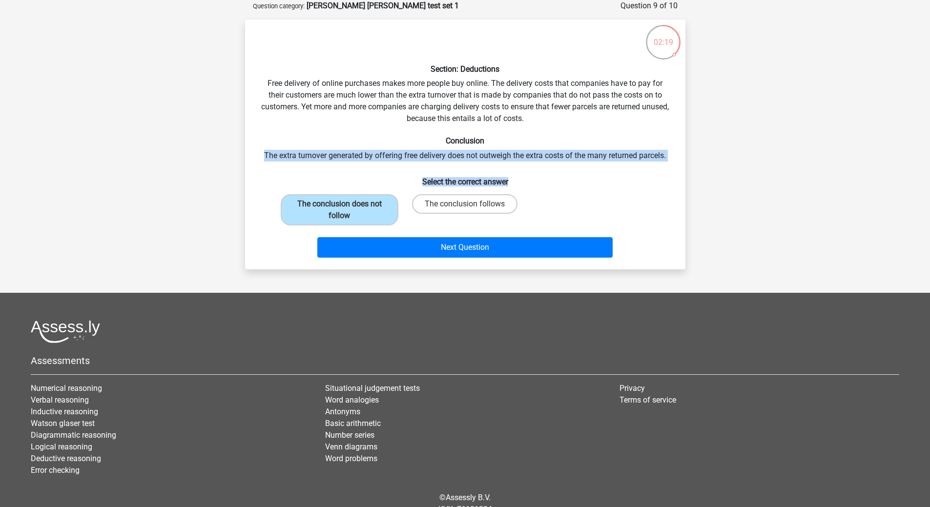
drag, startPoint x: 255, startPoint y: 152, endPoint x: 680, endPoint y: 163, distance: 424.8
click at [680, 163] on div "Section: Deductions Free delivery of online purchases makes more people buy onl…" at bounding box center [465, 144] width 432 height 234
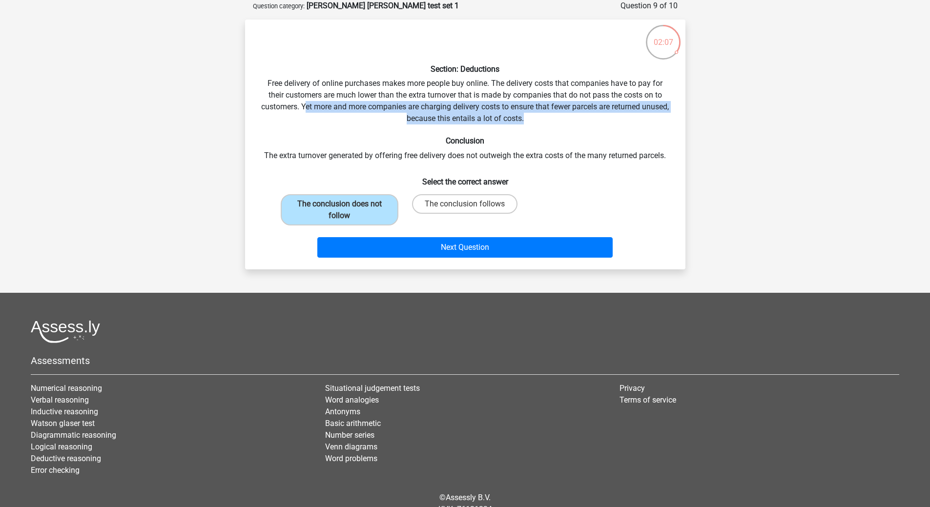
drag, startPoint x: 325, startPoint y: 108, endPoint x: 639, endPoint y: 117, distance: 314.9
click at [639, 117] on div "Section: Deductions Free delivery of online purchases makes more people buy onl…" at bounding box center [465, 144] width 432 height 234
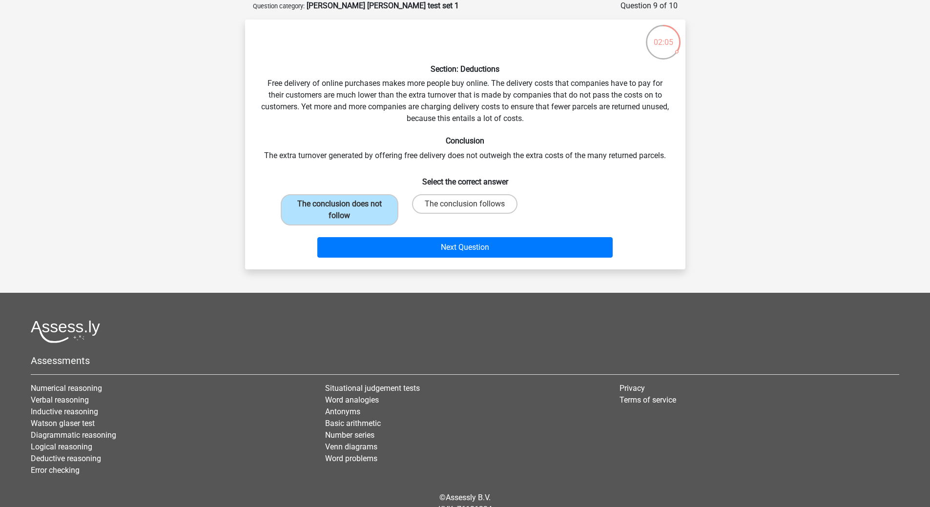
click at [456, 168] on div "Section: Deductions Free delivery of online purchases makes more people buy onl…" at bounding box center [465, 144] width 432 height 234
click at [459, 154] on div "Section: Deductions Free delivery of online purchases makes more people buy onl…" at bounding box center [465, 144] width 432 height 234
drag, startPoint x: 372, startPoint y: 153, endPoint x: 652, endPoint y: 157, distance: 279.7
click at [652, 157] on div "Section: Deductions Free delivery of online purchases makes more people buy onl…" at bounding box center [465, 144] width 432 height 234
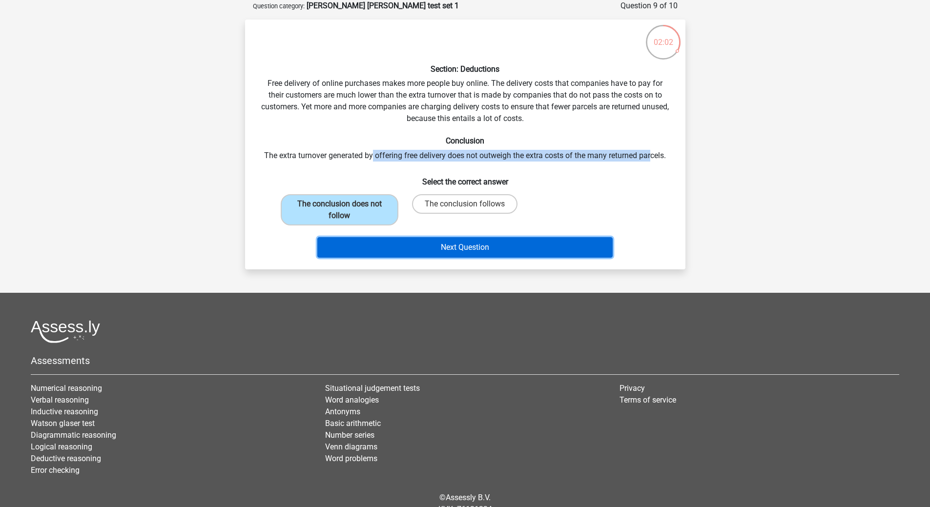
click at [530, 251] on button "Next Question" at bounding box center [464, 247] width 295 height 20
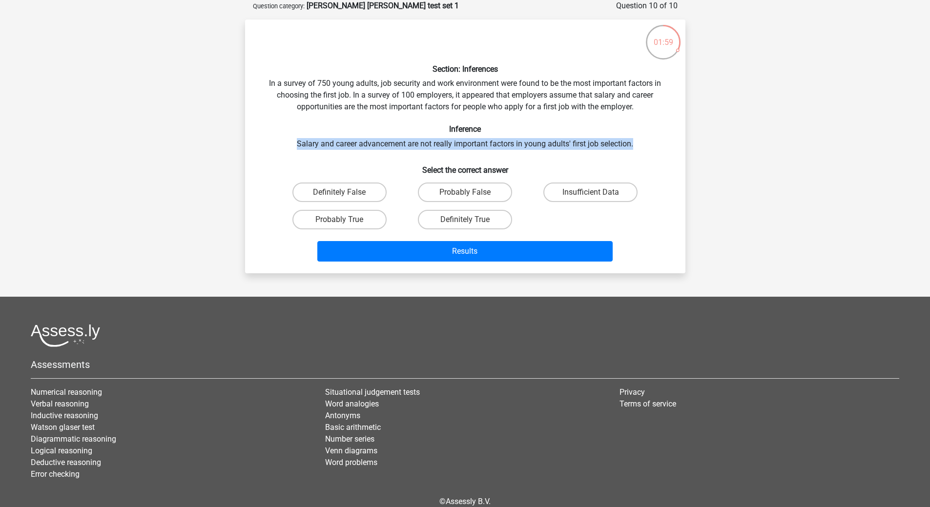
drag, startPoint x: 291, startPoint y: 136, endPoint x: 665, endPoint y: 144, distance: 373.5
click at [665, 144] on div "Section: Inferences In a survey of 750 young adults, job security and work envi…" at bounding box center [465, 146] width 432 height 238
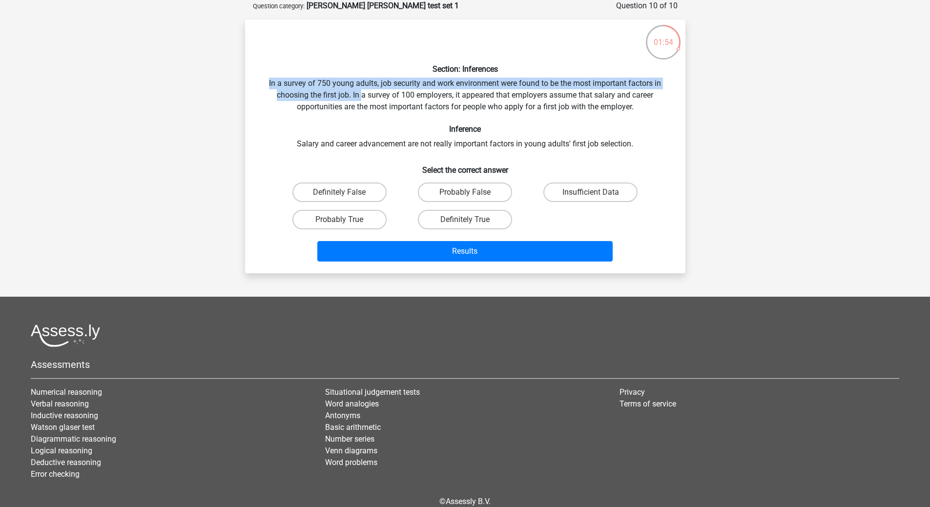
drag, startPoint x: 266, startPoint y: 84, endPoint x: 362, endPoint y: 95, distance: 96.3
click at [362, 95] on div "Section: Inferences In a survey of 750 young adults, job security and work envi…" at bounding box center [465, 146] width 432 height 238
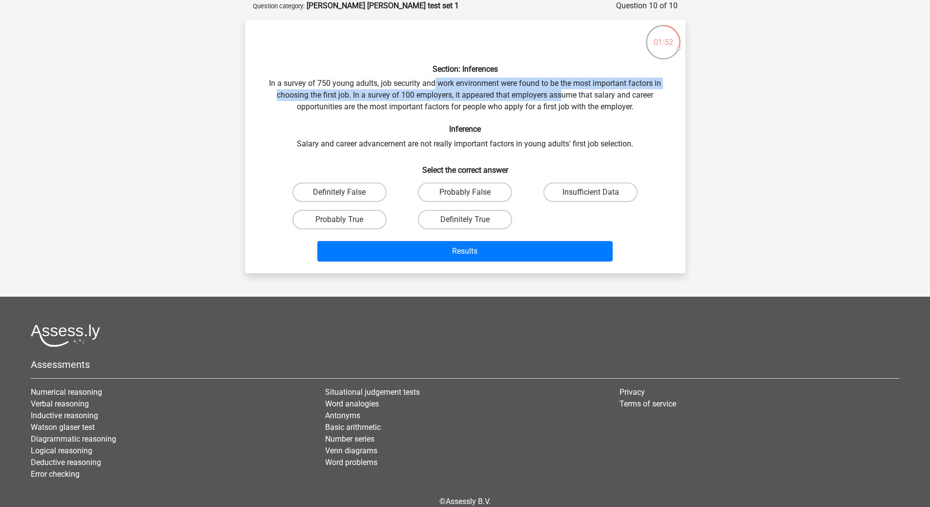
drag, startPoint x: 432, startPoint y: 87, endPoint x: 486, endPoint y: 88, distance: 53.7
click at [558, 93] on div "Section: Inferences In a survey of 750 young adults, job security and work envi…" at bounding box center [465, 146] width 432 height 238
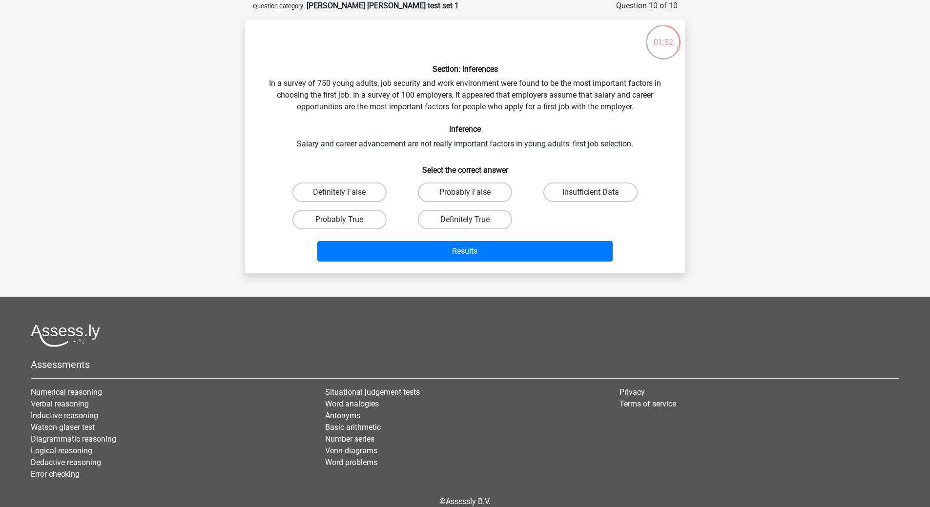
click at [421, 80] on div "Section: Inferences In a survey of 750 young adults, job security and work envi…" at bounding box center [465, 146] width 432 height 238
drag, startPoint x: 381, startPoint y: 83, endPoint x: 512, endPoint y: 81, distance: 131.3
click at [512, 81] on div "Section: Inferences In a survey of 750 young adults, job security and work envi…" at bounding box center [465, 146] width 432 height 238
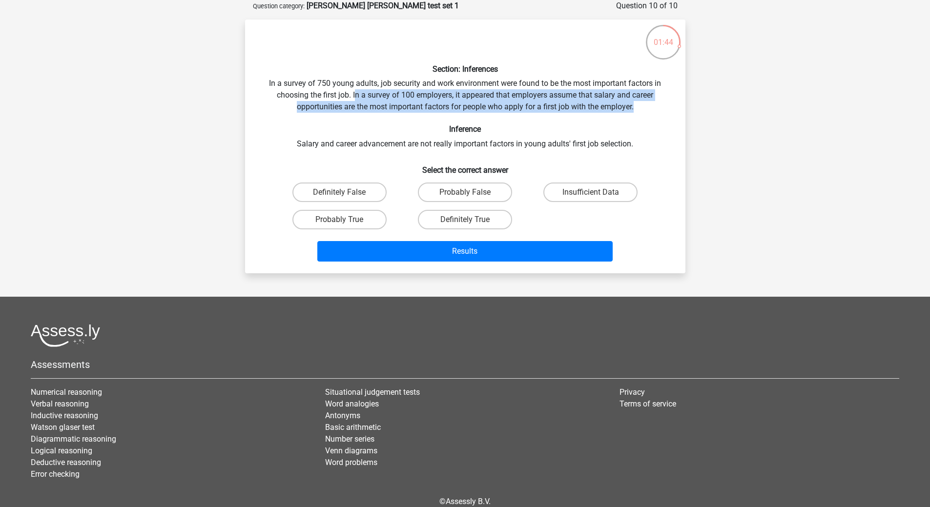
drag, startPoint x: 354, startPoint y: 96, endPoint x: 673, endPoint y: 106, distance: 318.8
click at [673, 106] on div "Section: Inferences In a survey of 750 young adults, job security and work envi…" at bounding box center [465, 146] width 432 height 238
drag, startPoint x: 650, startPoint y: 102, endPoint x: 581, endPoint y: 109, distance: 69.1
click at [649, 102] on div "Section: Inferences In a survey of 750 young adults, job security and work envi…" at bounding box center [465, 146] width 432 height 238
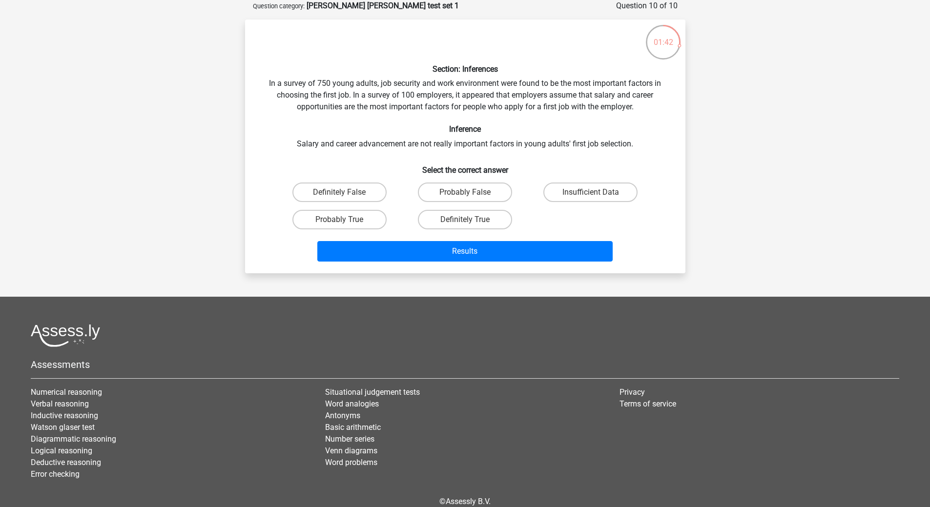
click at [302, 140] on div "Section: Inferences In a survey of 750 young adults, job security and work envi…" at bounding box center [465, 146] width 432 height 238
drag, startPoint x: 455, startPoint y: 106, endPoint x: 665, endPoint y: 119, distance: 209.8
click at [665, 119] on div "Section: Inferences In a survey of 750 young adults, job security and work envi…" at bounding box center [465, 146] width 432 height 238
click at [444, 190] on label "Probably False" at bounding box center [465, 193] width 94 height 20
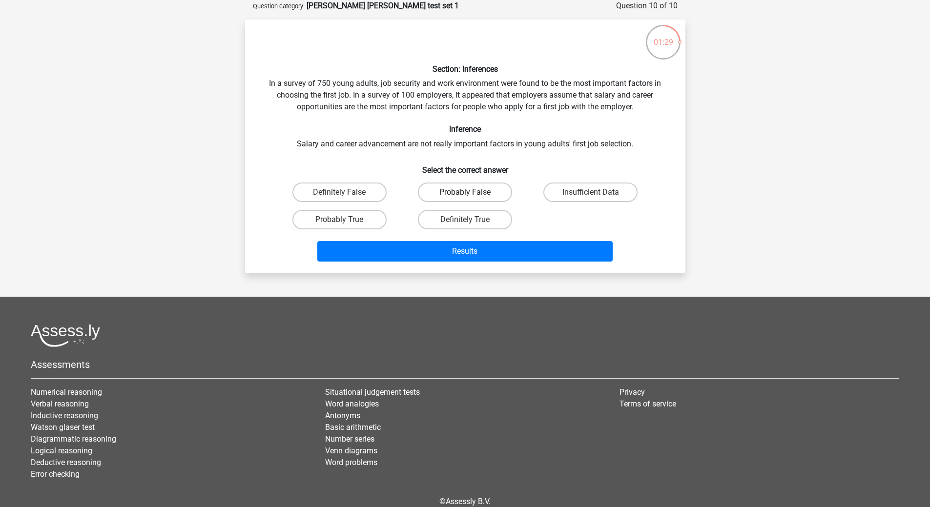
click at [465, 192] on input "Probably False" at bounding box center [468, 195] width 6 height 6
radio input "true"
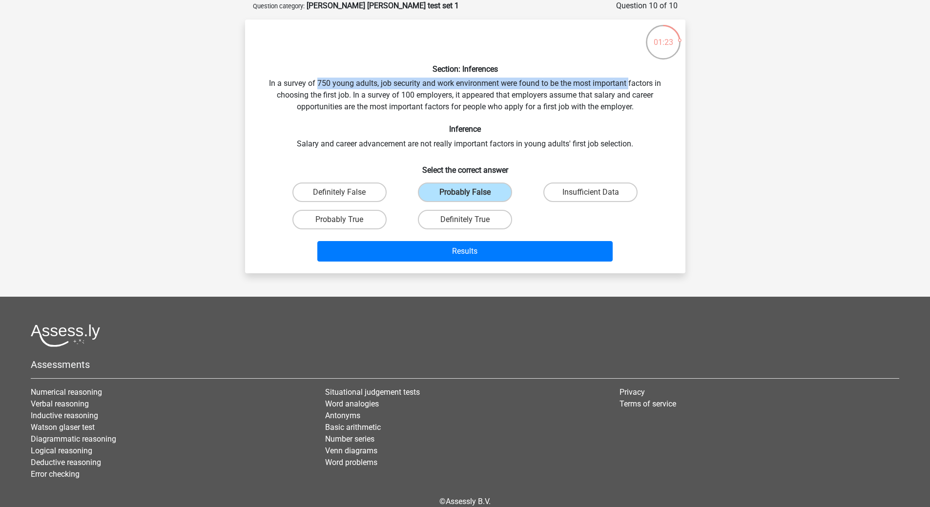
drag, startPoint x: 318, startPoint y: 85, endPoint x: 630, endPoint y: 89, distance: 312.4
click at [630, 89] on div "Section: Inferences In a survey of 750 young adults, job security and work envi…" at bounding box center [465, 146] width 432 height 238
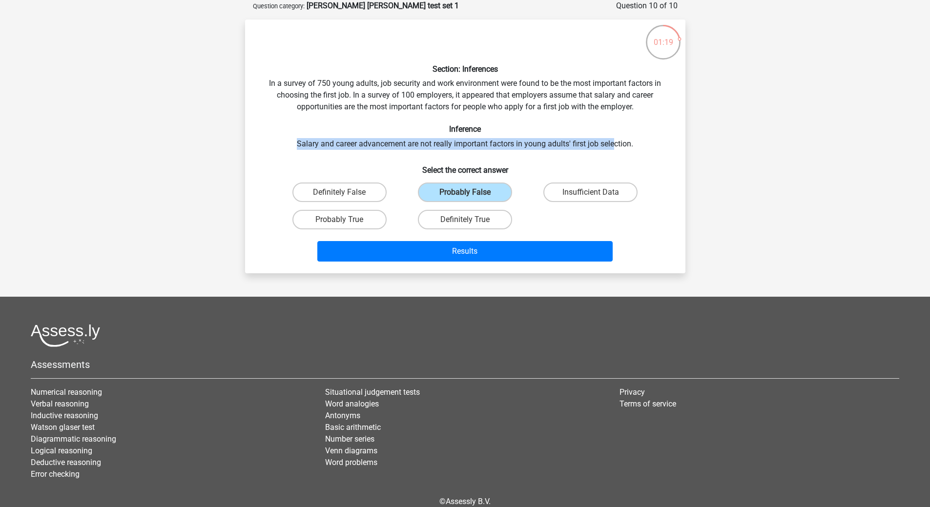
drag, startPoint x: 283, startPoint y: 145, endPoint x: 615, endPoint y: 149, distance: 332.9
click at [615, 149] on div "Section: Inferences In a survey of 750 young adults, job security and work envi…" at bounding box center [465, 146] width 432 height 238
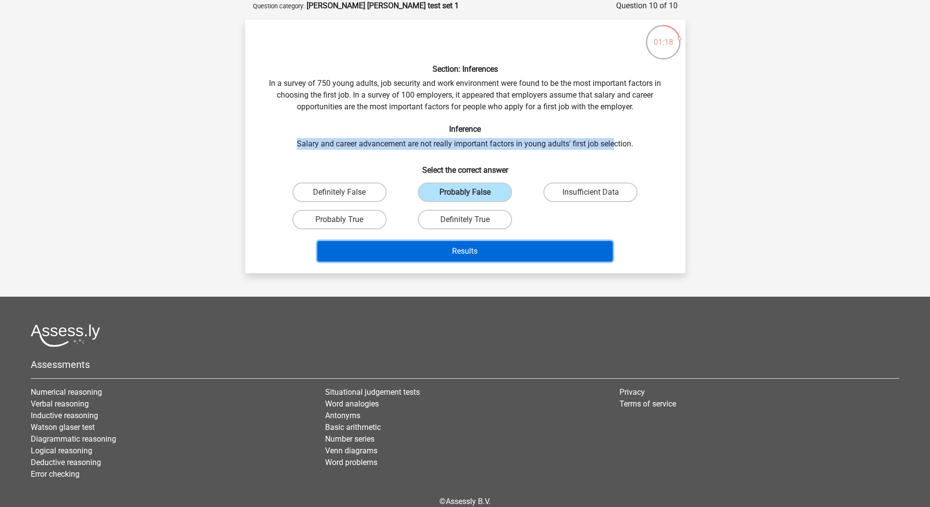
click at [506, 255] on button "Results" at bounding box center [464, 251] width 295 height 20
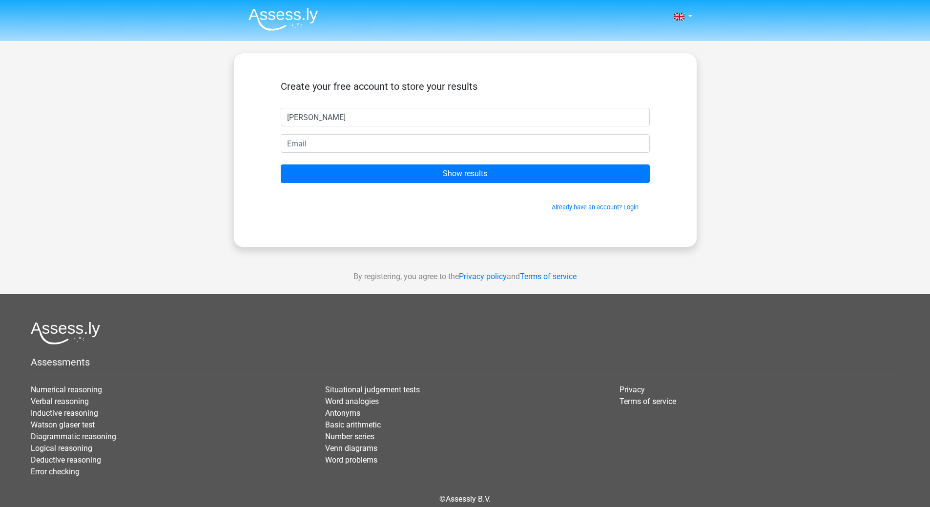
type input "[PERSON_NAME]"
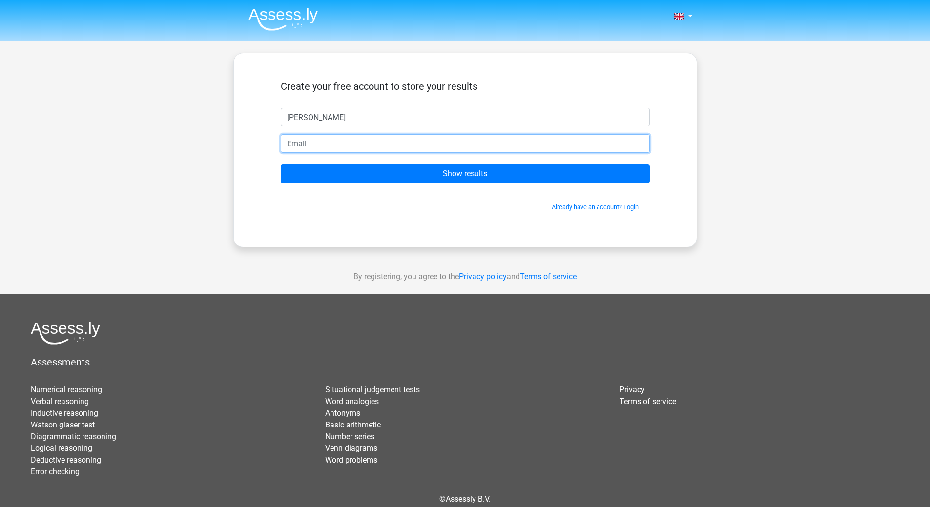
click at [368, 152] on input "email" at bounding box center [465, 143] width 369 height 19
type input "tobywatts18@gmail.com"
click at [281, 164] on input "Show results" at bounding box center [465, 173] width 369 height 19
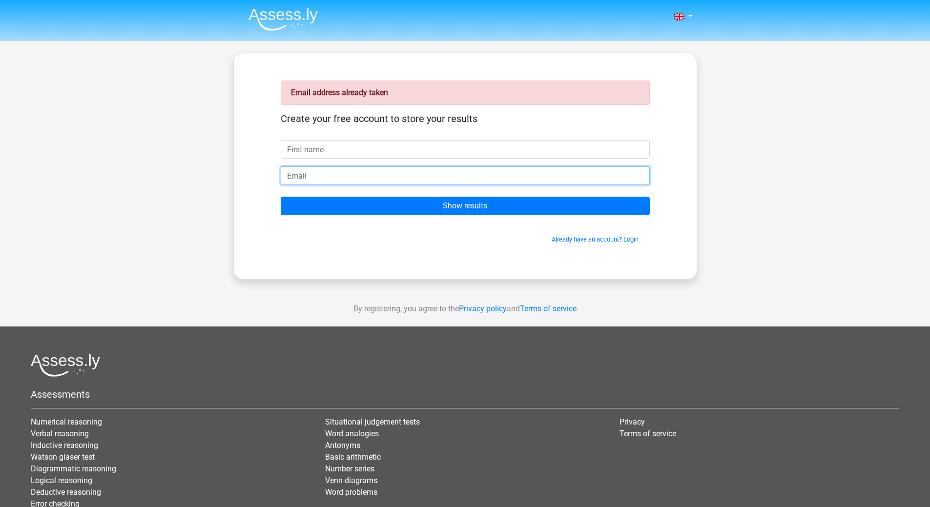
click at [362, 181] on input "email" at bounding box center [465, 175] width 369 height 19
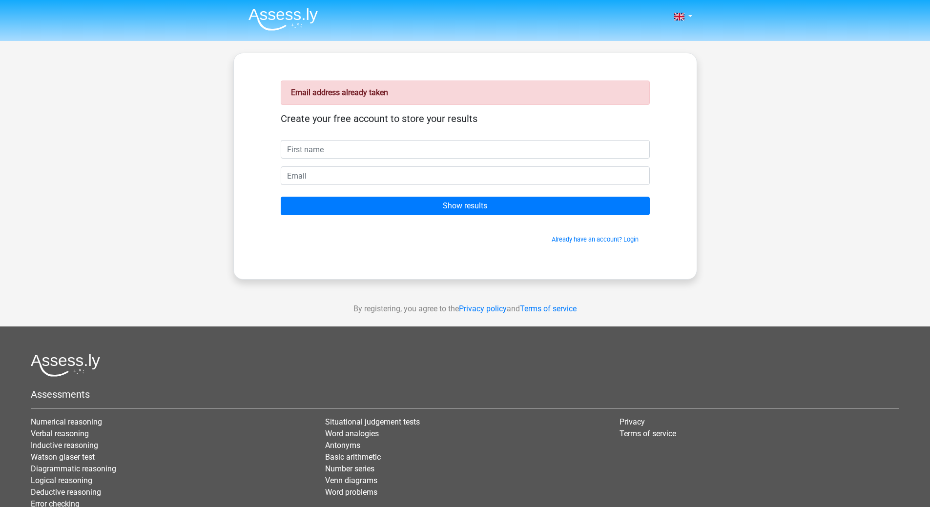
click at [364, 159] on form "Create your free account to store your results Show results Already have an acc…" at bounding box center [465, 178] width 369 height 131
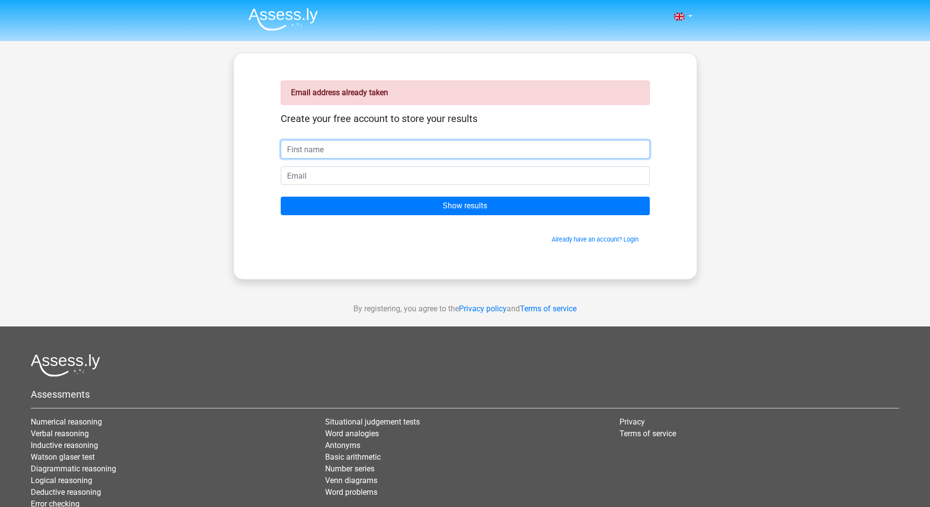
drag, startPoint x: 360, startPoint y: 157, endPoint x: 341, endPoint y: 163, distance: 19.9
click at [341, 163] on form "Create your free account to store your results Show results Already have an acc…" at bounding box center [465, 178] width 369 height 131
type input "[PERSON_NAME]"
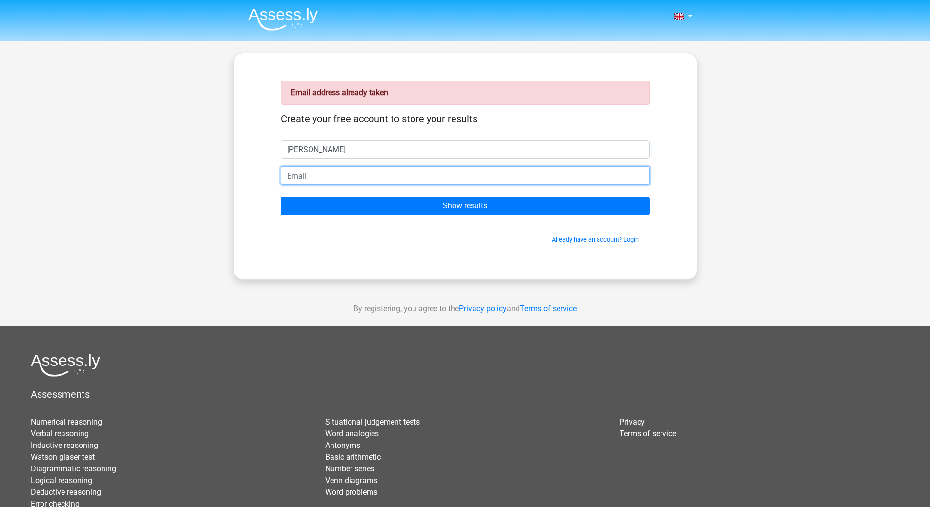
click at [286, 175] on input "email" at bounding box center [465, 175] width 369 height 19
type input "tobywatts81@gmail.com"
click at [281, 197] on input "Show results" at bounding box center [465, 206] width 369 height 19
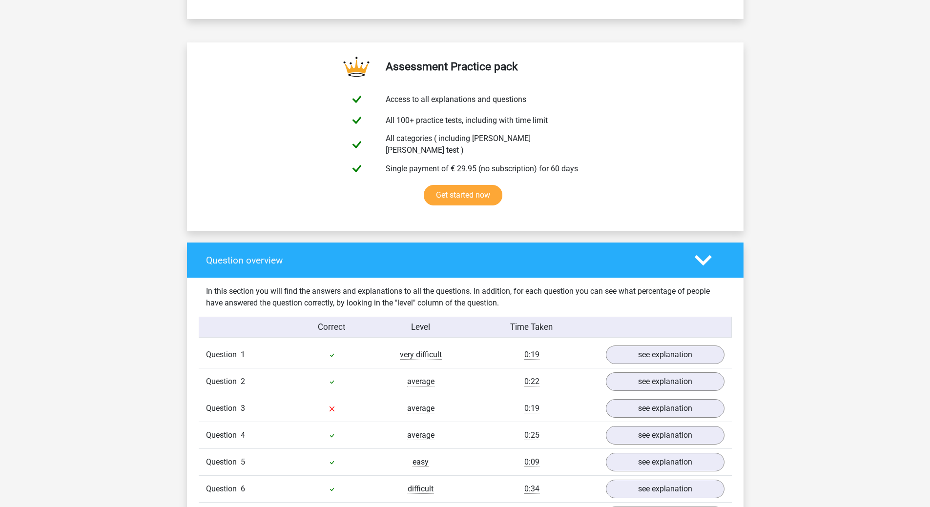
scroll to position [634, 0]
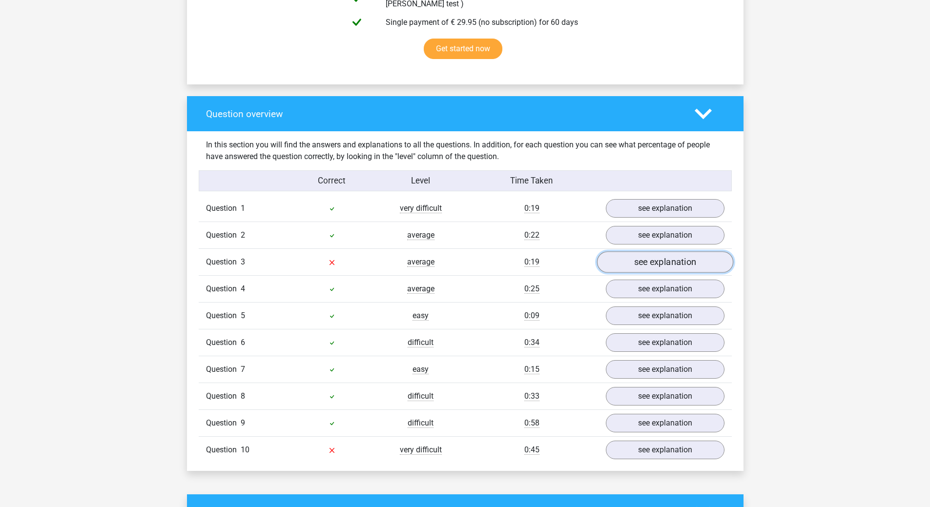
click at [634, 252] on link "see explanation" at bounding box center [664, 262] width 136 height 21
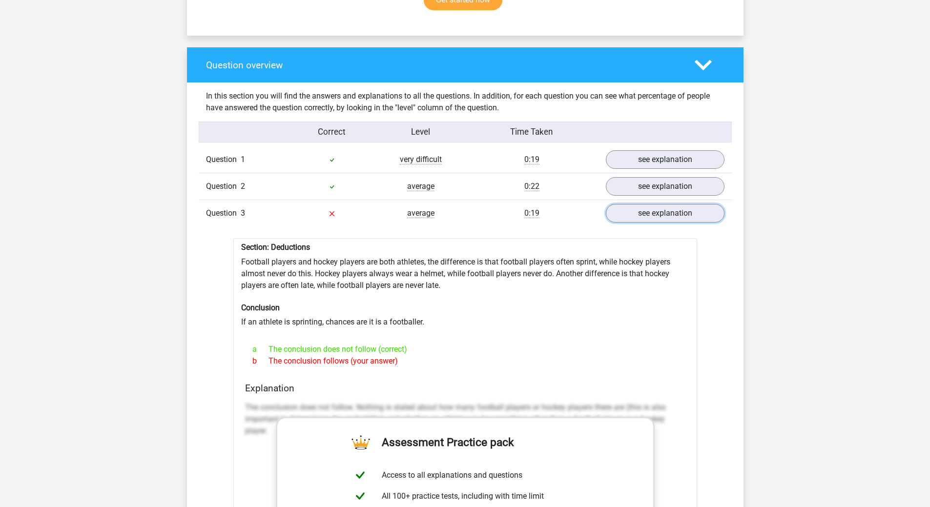
scroll to position [732, 0]
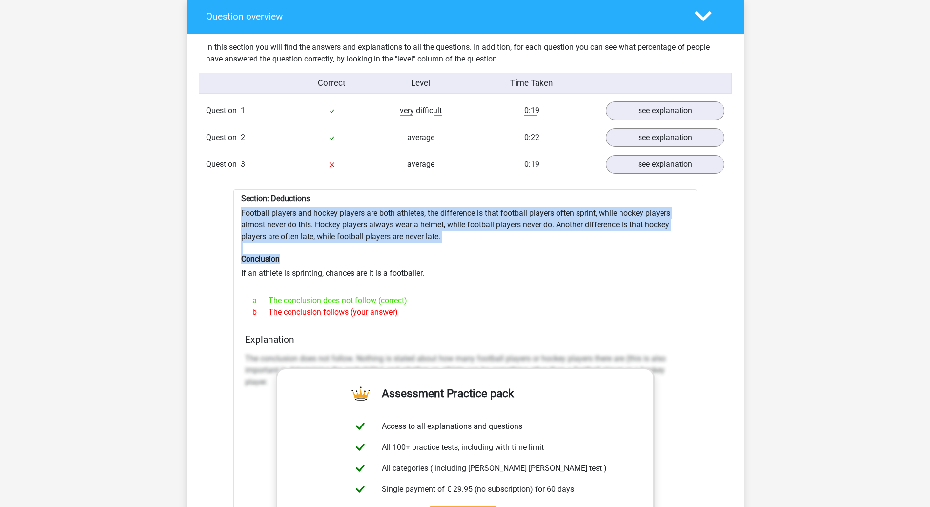
drag, startPoint x: 242, startPoint y: 207, endPoint x: 523, endPoint y: 248, distance: 284.6
click at [523, 248] on div "Section: Deductions Football players and hockey players are both athletes, the …" at bounding box center [465, 437] width 464 height 497
click at [442, 254] on h6 "Conclusion" at bounding box center [465, 258] width 448 height 9
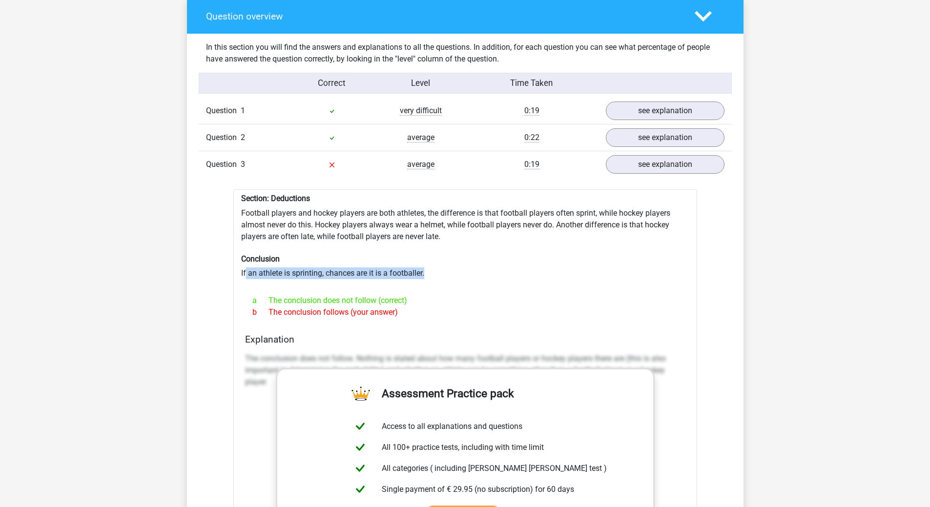
drag, startPoint x: 245, startPoint y: 265, endPoint x: 511, endPoint y: 259, distance: 266.5
click at [511, 259] on div "Section: Deductions Football players and hockey players are both athletes, the …" at bounding box center [465, 437] width 464 height 497
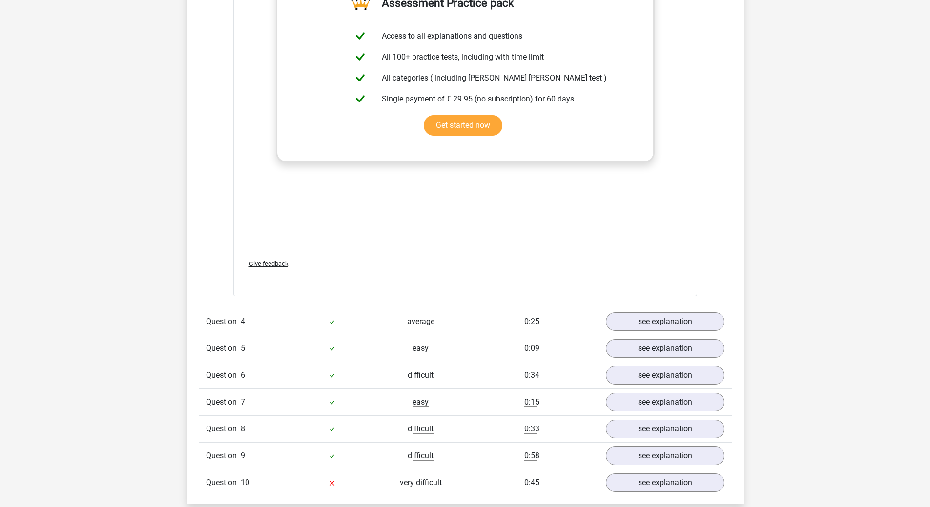
scroll to position [1318, 0]
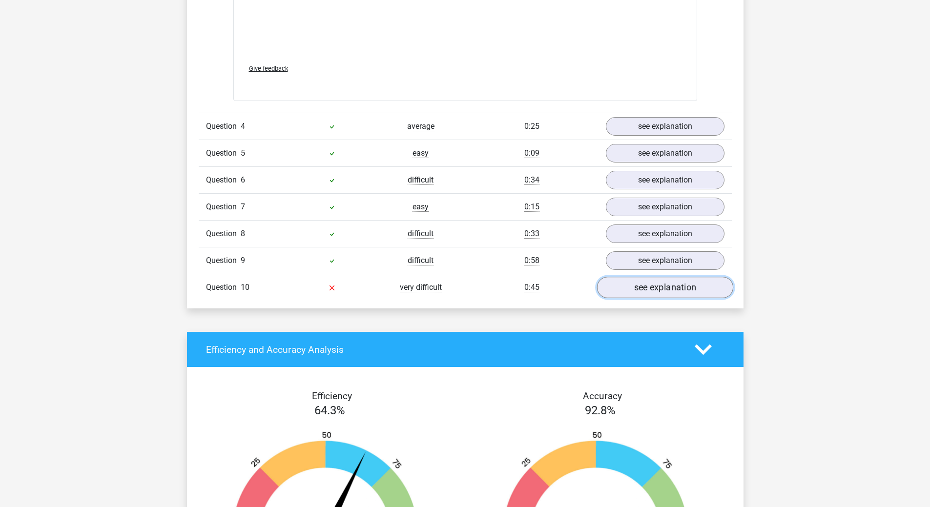
click at [615, 282] on link "see explanation" at bounding box center [664, 287] width 136 height 21
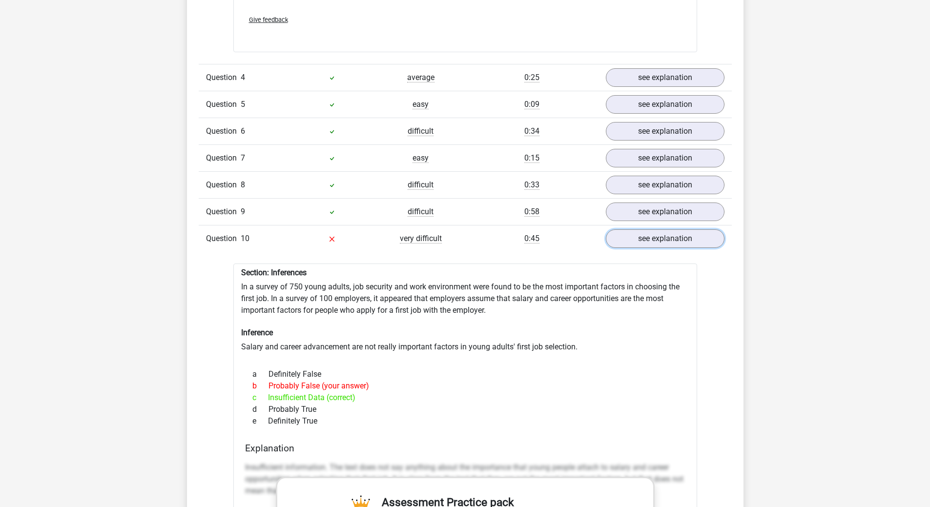
scroll to position [1611, 0]
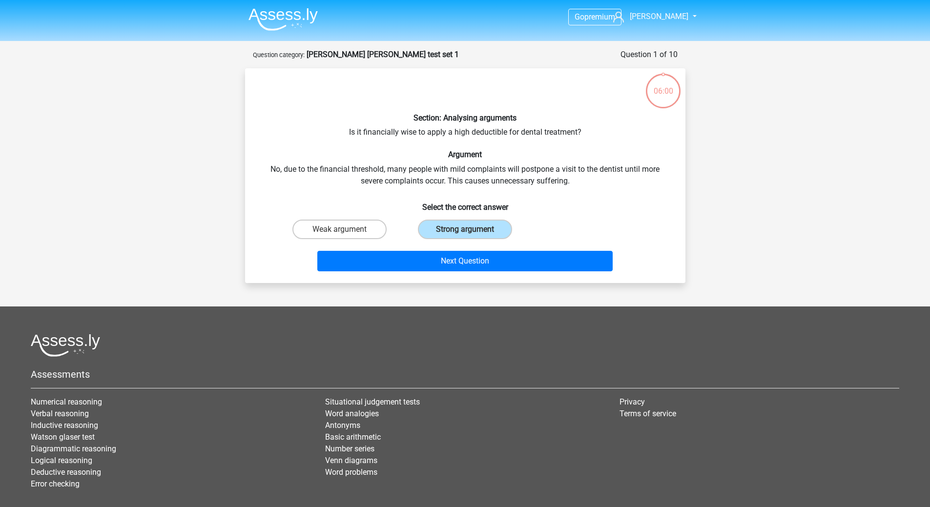
scroll to position [49, 0]
